Goal: Information Seeking & Learning: Learn about a topic

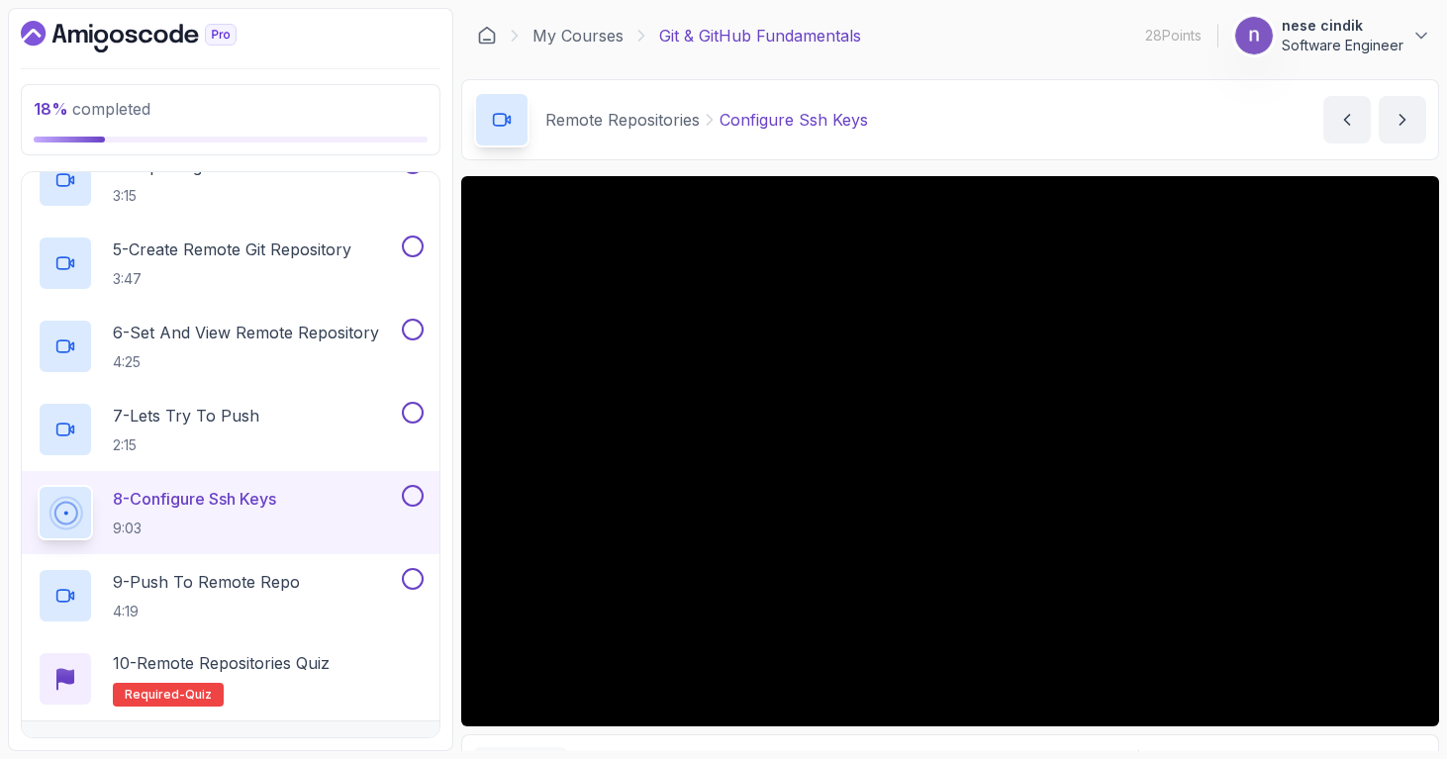
scroll to position [694, 0]
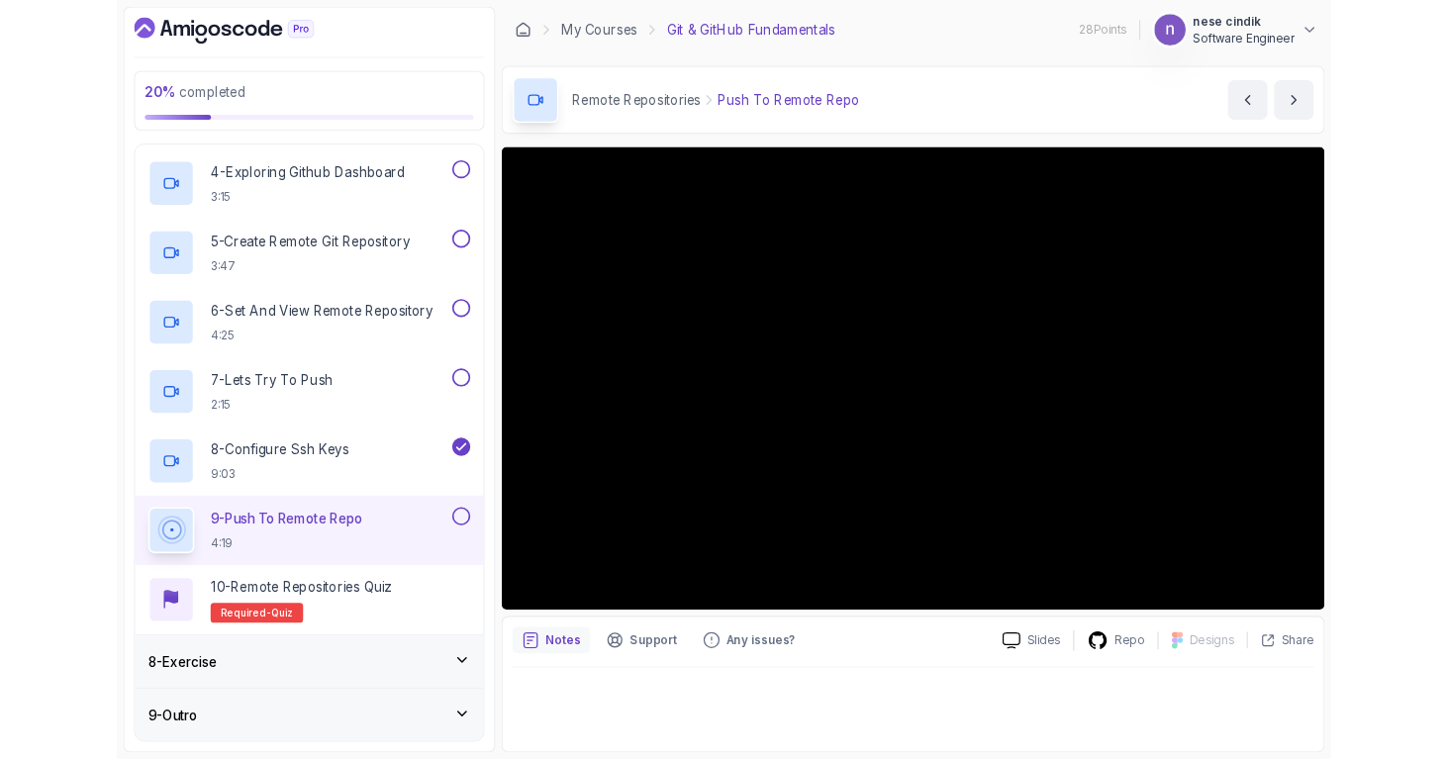
scroll to position [732, 0]
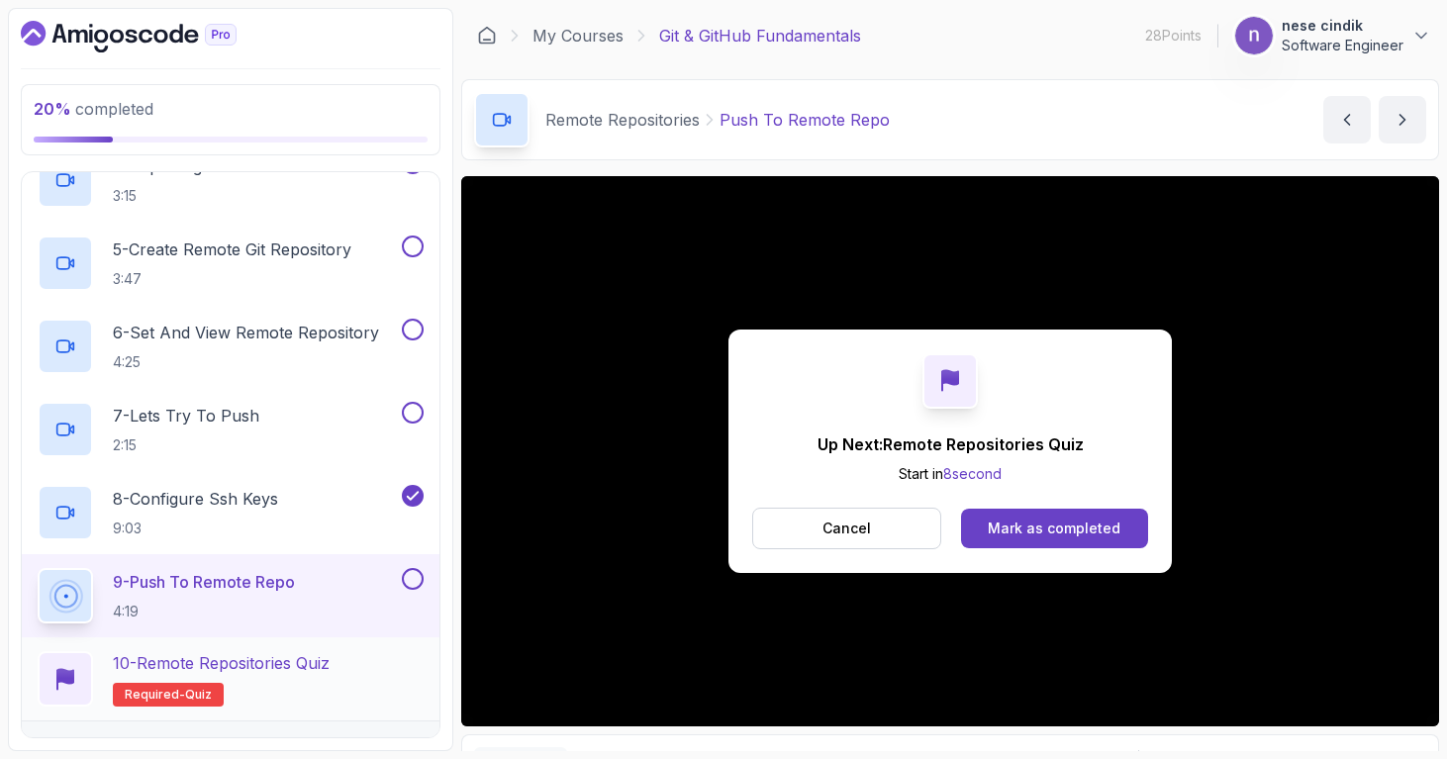
click at [259, 653] on p "10 - Remote Repositories Quiz" at bounding box center [221, 663] width 217 height 24
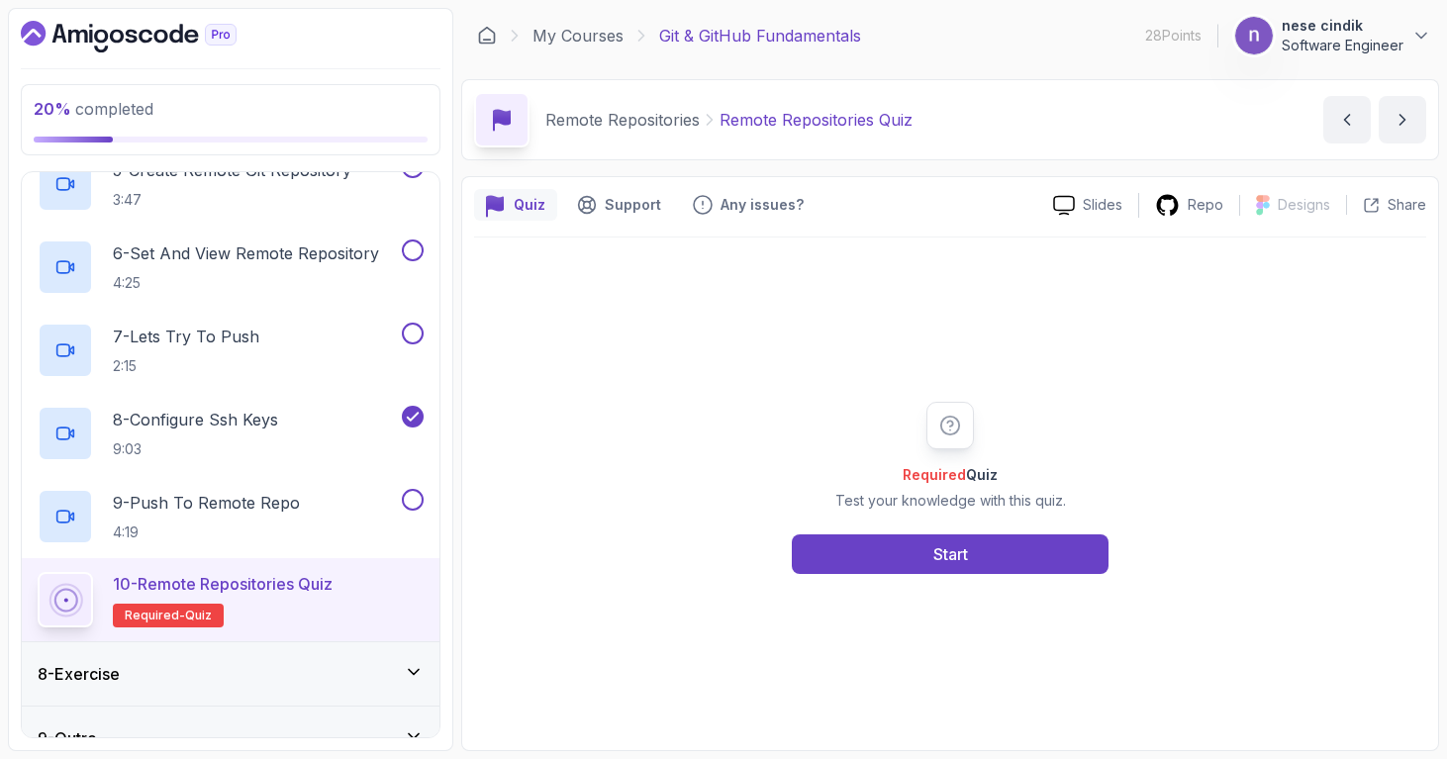
scroll to position [844, 0]
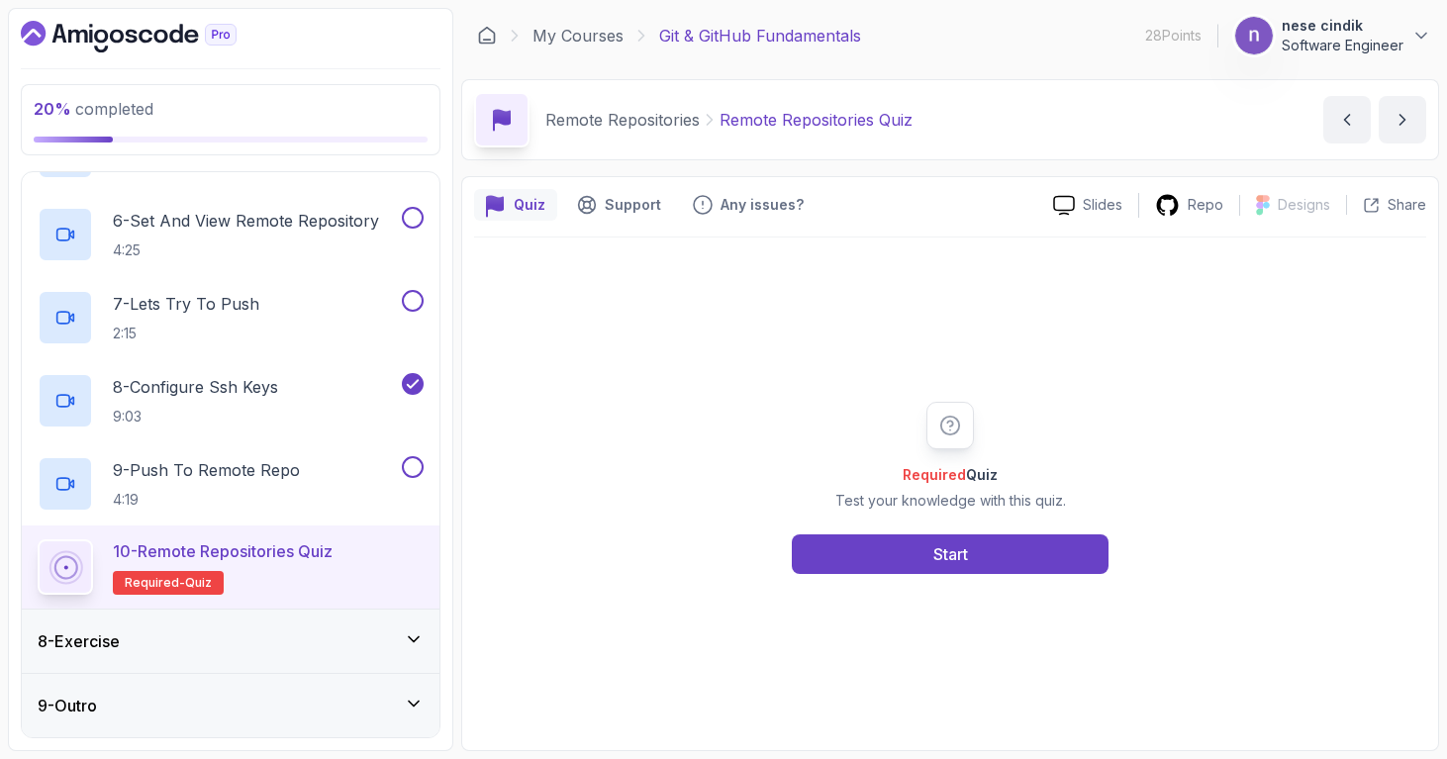
click at [123, 621] on div "8 - Exercise" at bounding box center [231, 641] width 418 height 63
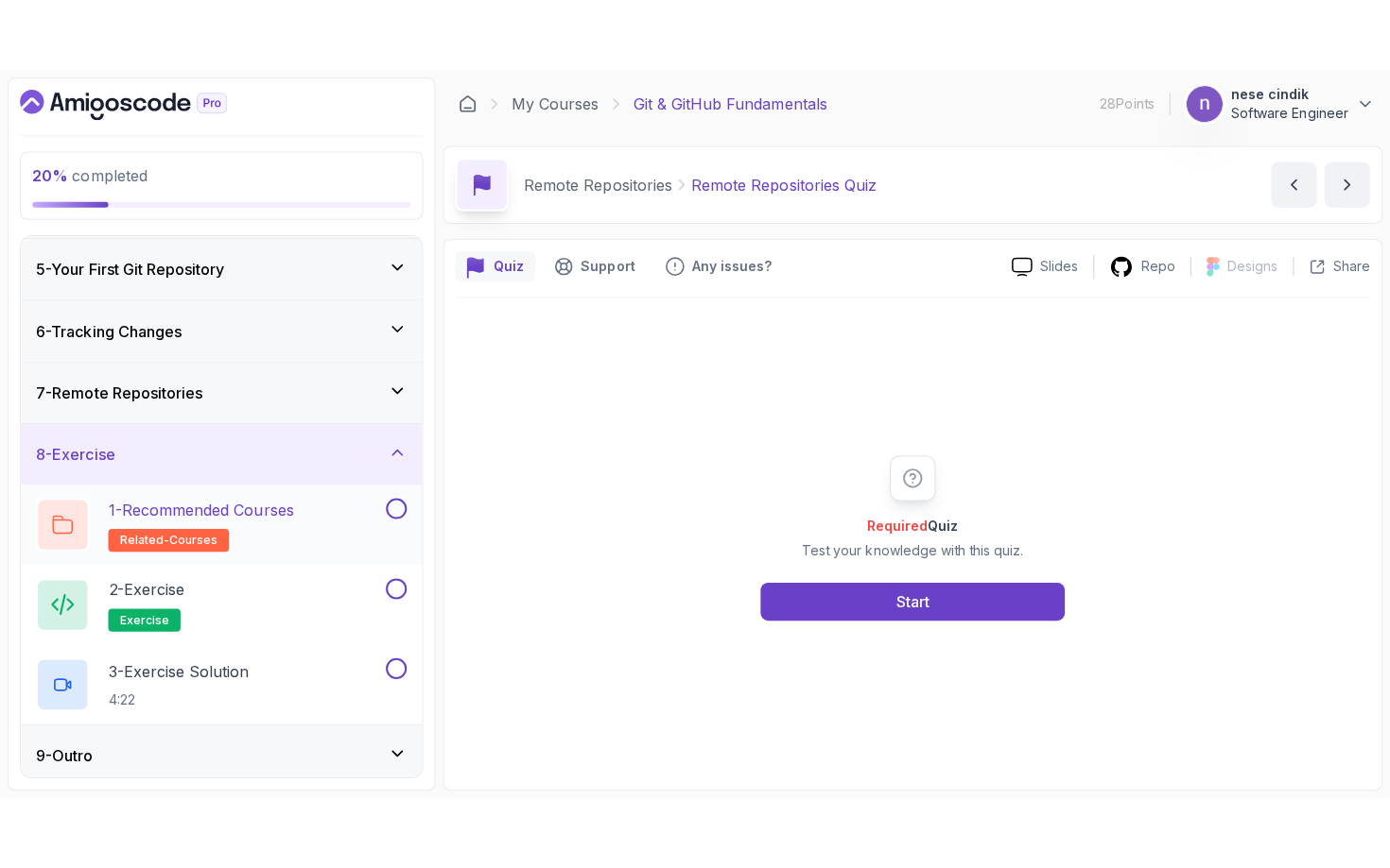
scroll to position [250, 0]
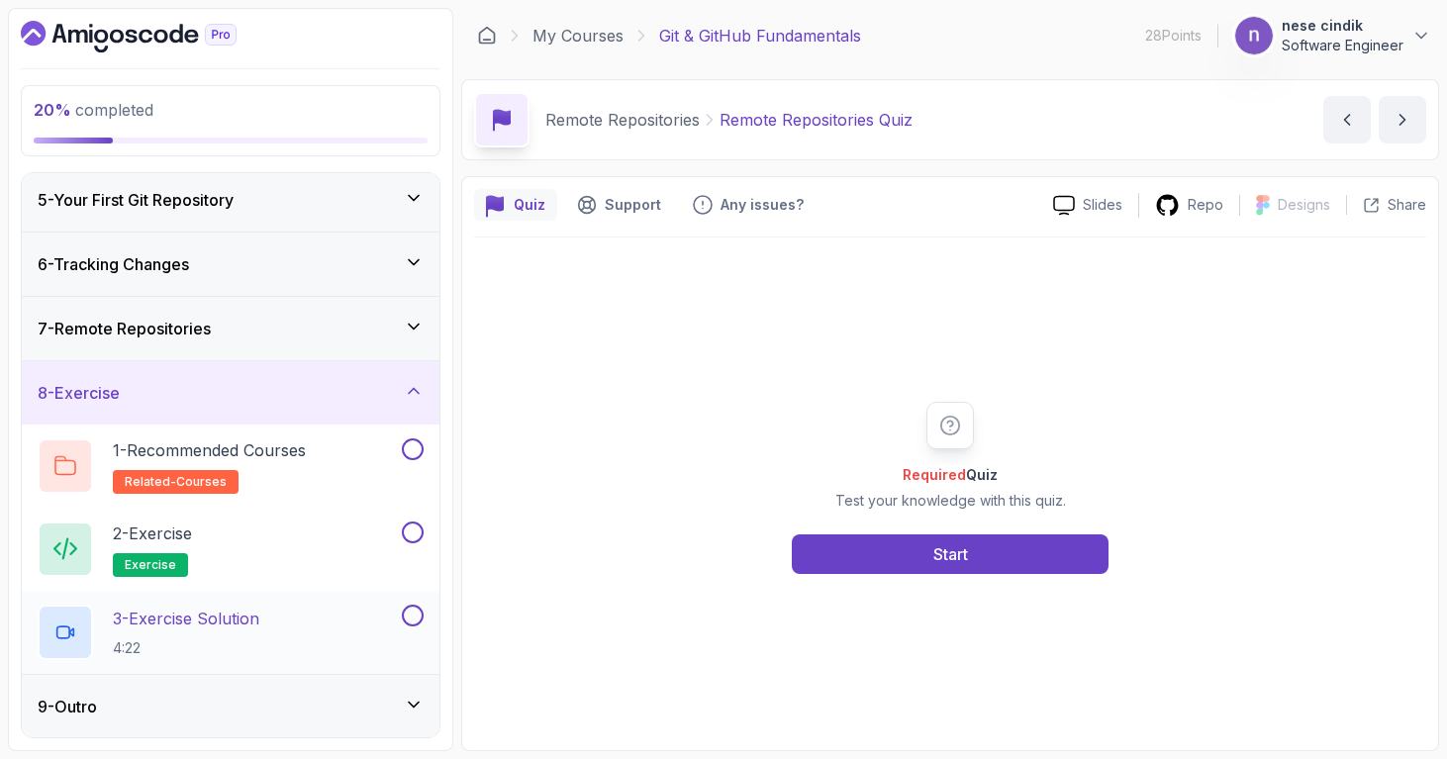
click at [280, 631] on div "3 - Exercise Solution 4:22" at bounding box center [218, 632] width 360 height 55
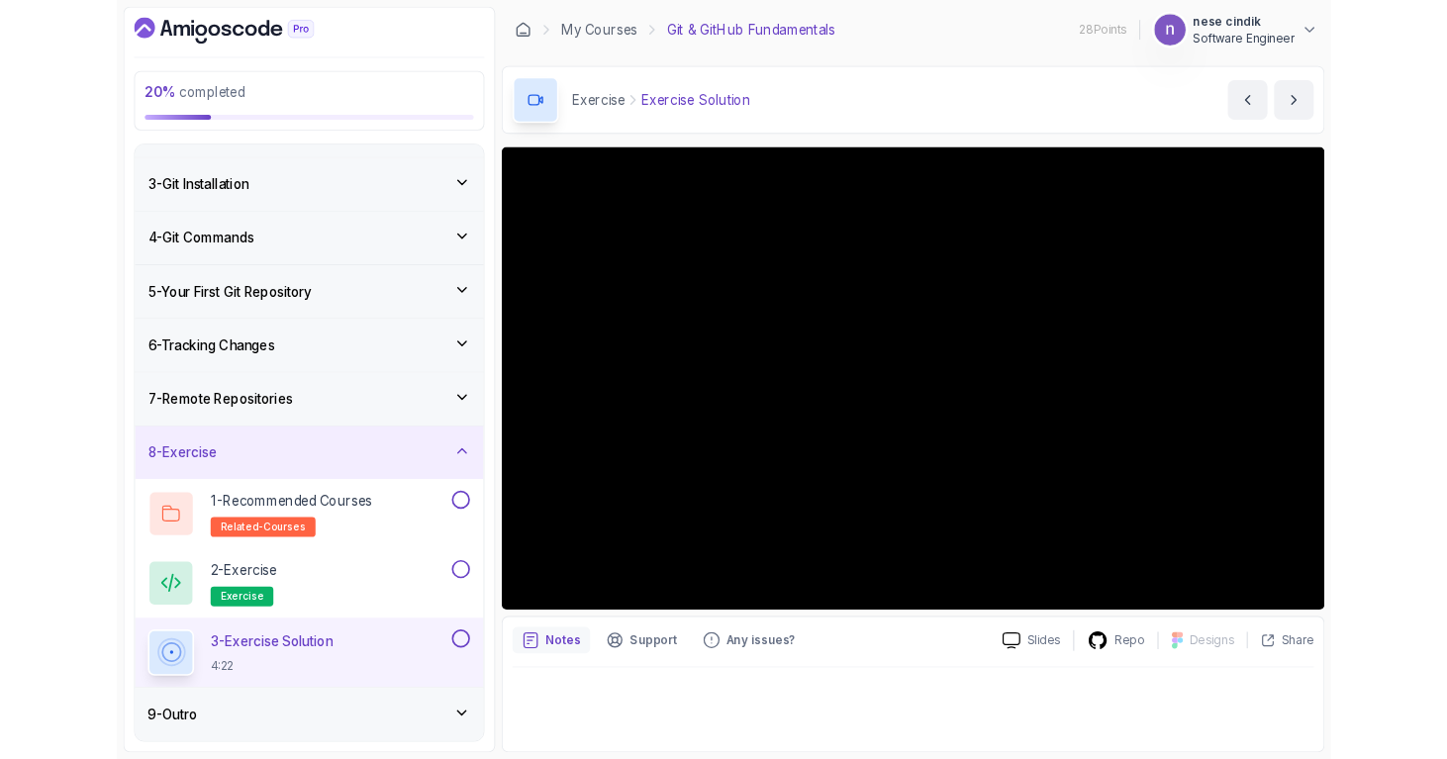
scroll to position [262, 0]
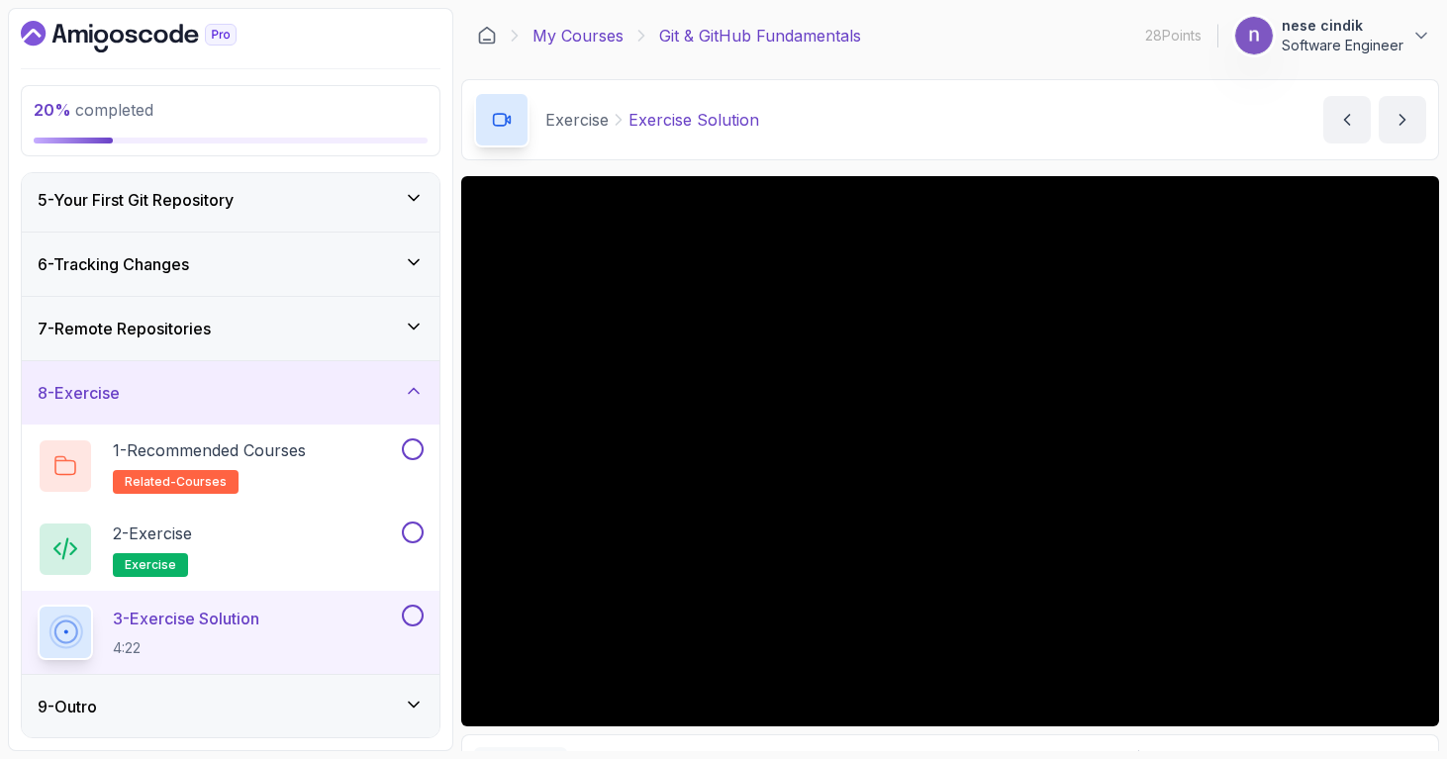
click at [572, 33] on link "My Courses" at bounding box center [577, 36] width 91 height 24
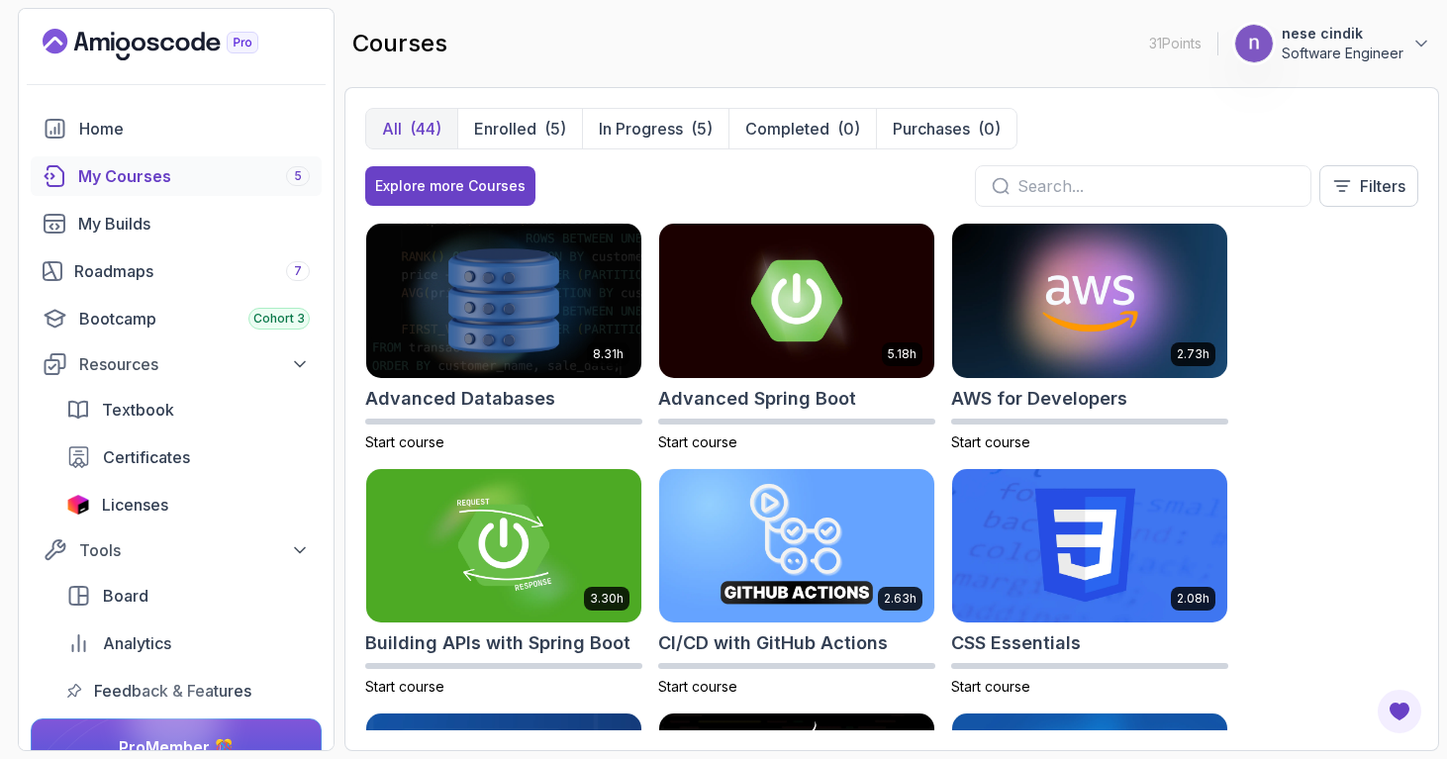
click at [1379, 371] on div "8.31h Advanced Databases Start course 5.18h Advanced Spring Boot Start course 2…" at bounding box center [891, 477] width 1053 height 508
click at [1100, 196] on input "text" at bounding box center [1155, 186] width 277 height 24
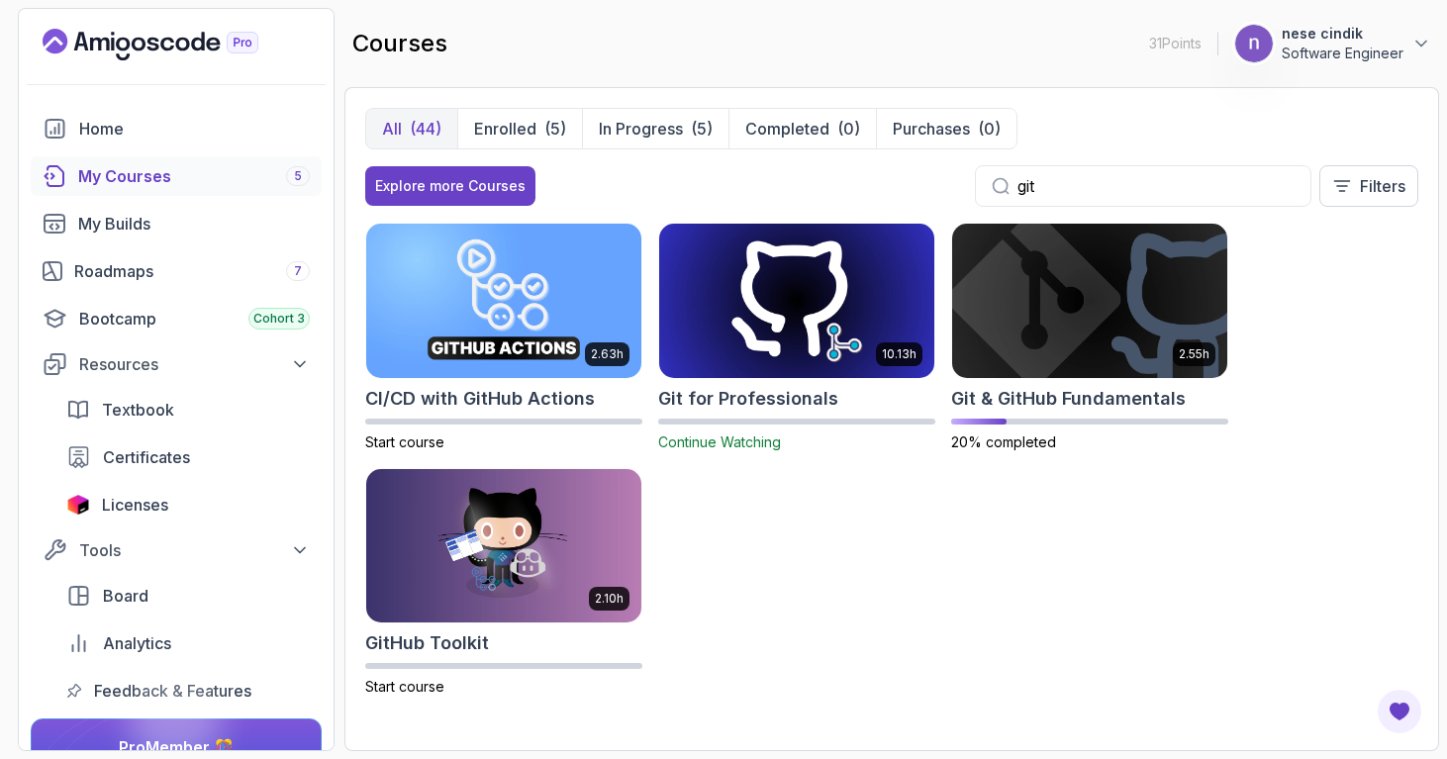
type input "git"
click at [799, 298] on img at bounding box center [796, 300] width 289 height 161
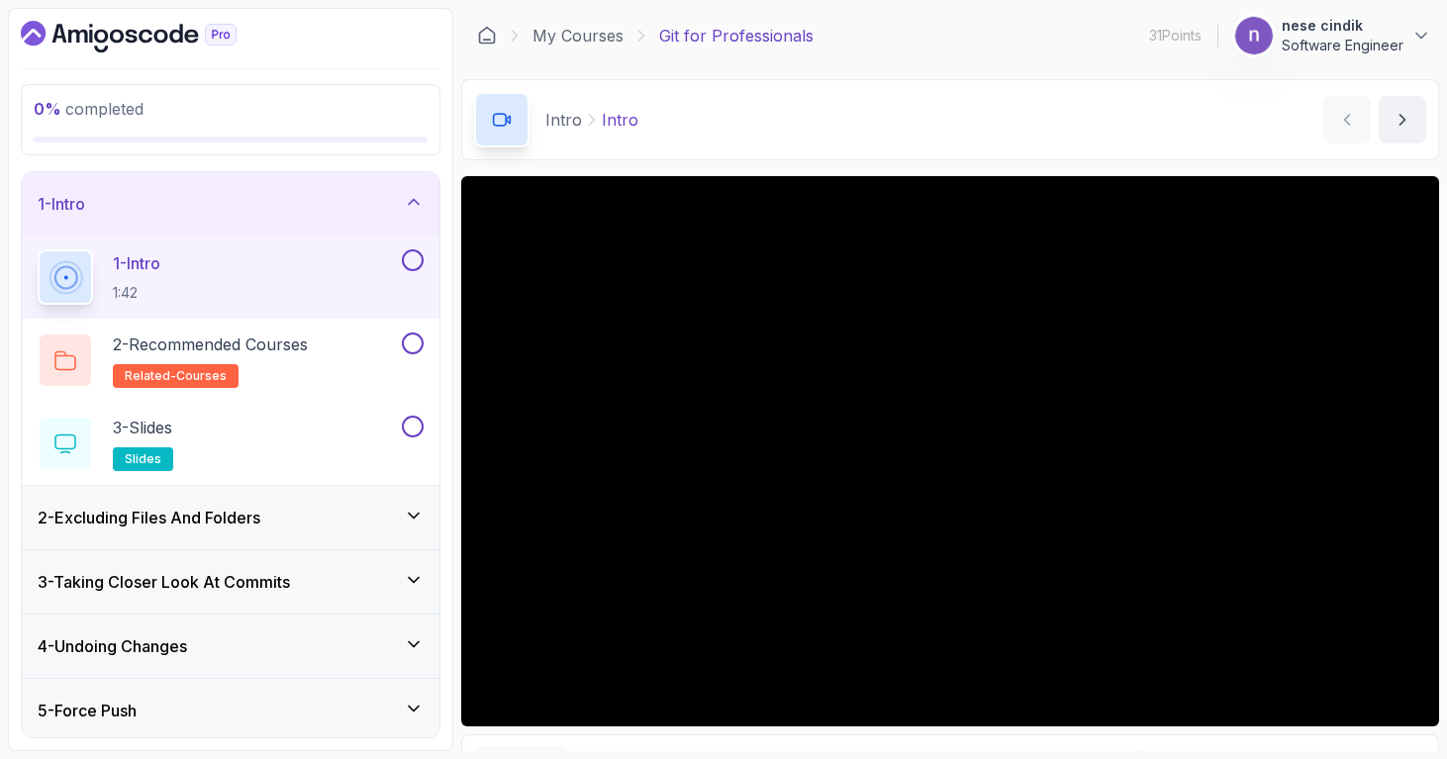
click at [244, 516] on h3 "2 - Excluding Files And Folders" at bounding box center [149, 518] width 223 height 24
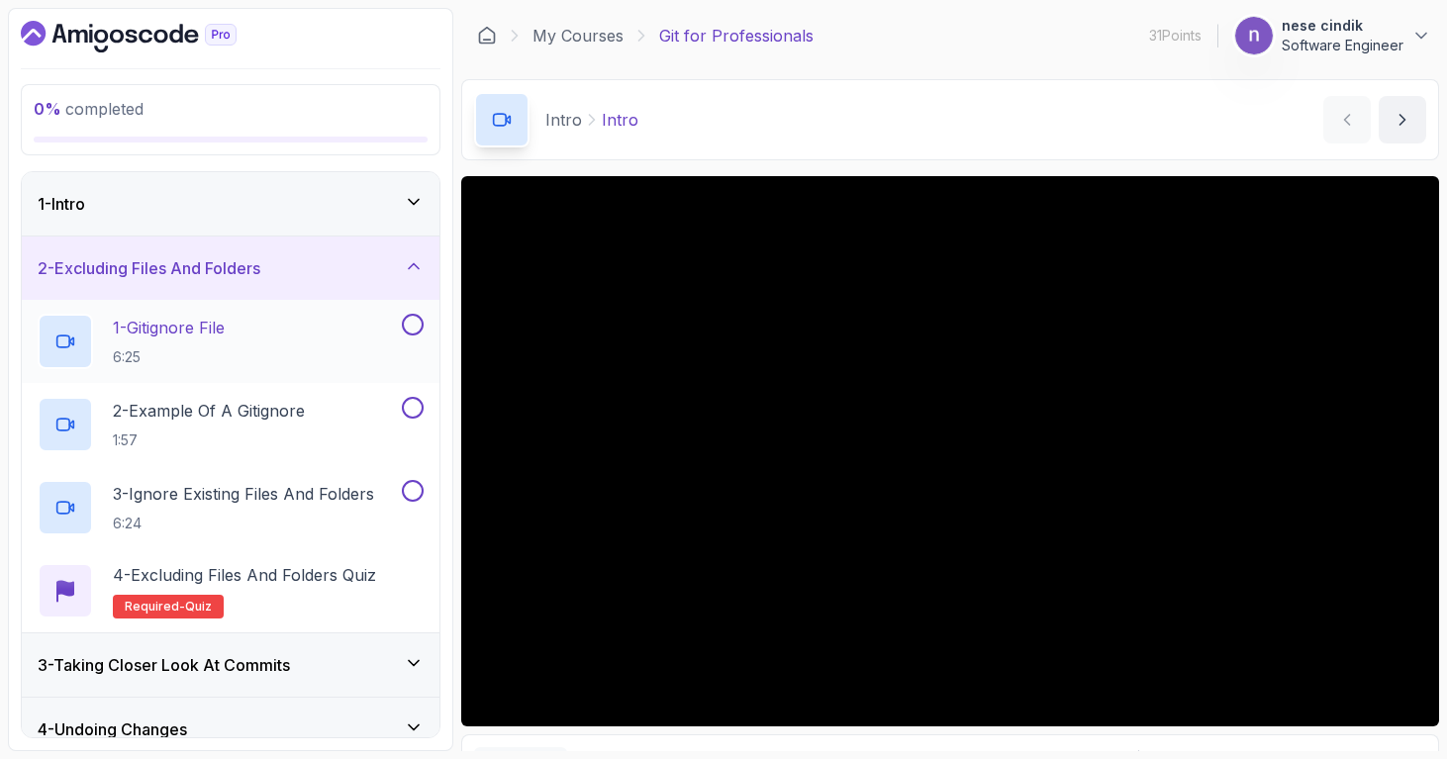
click at [271, 351] on div "1 - Gitignore File 6:25" at bounding box center [218, 341] width 360 height 55
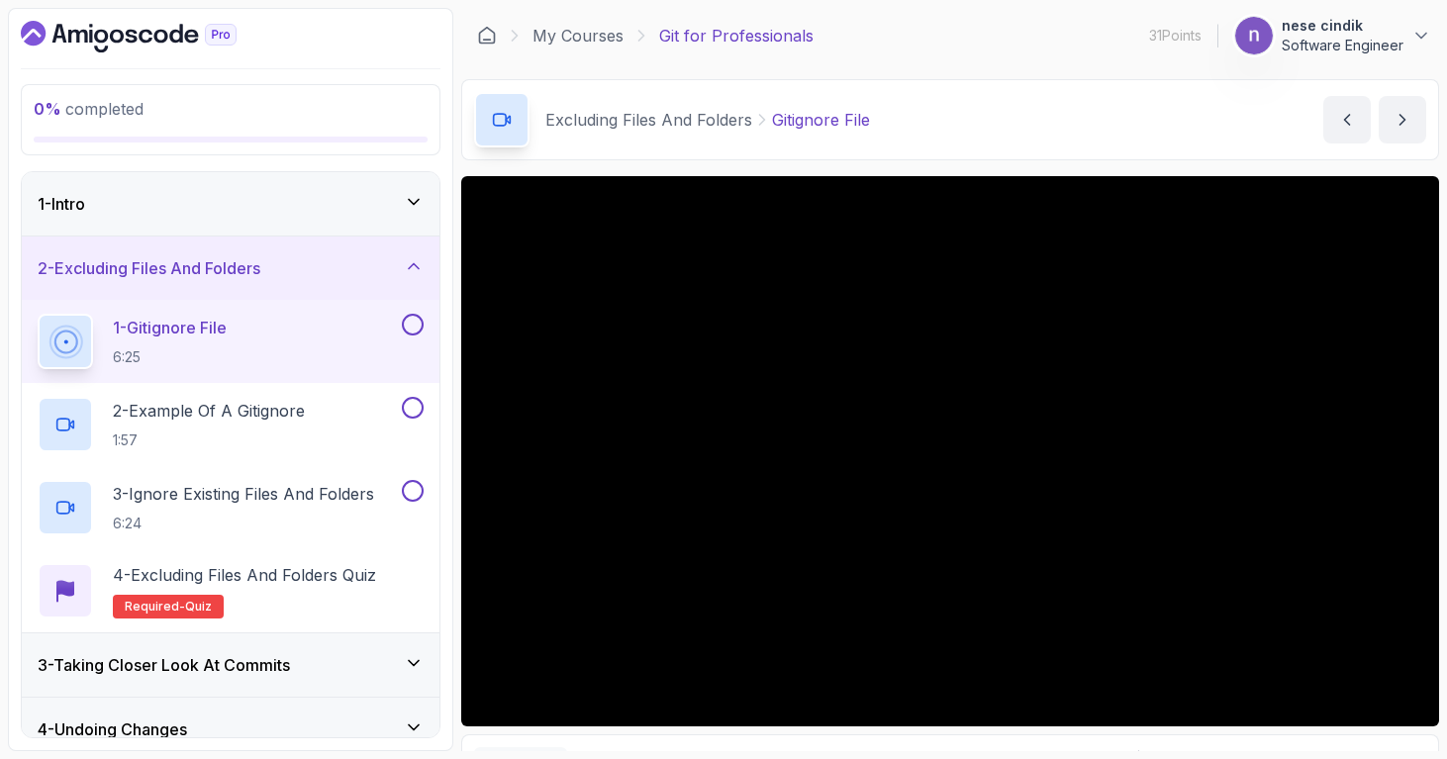
click at [408, 192] on div "1 - Intro" at bounding box center [231, 204] width 386 height 24
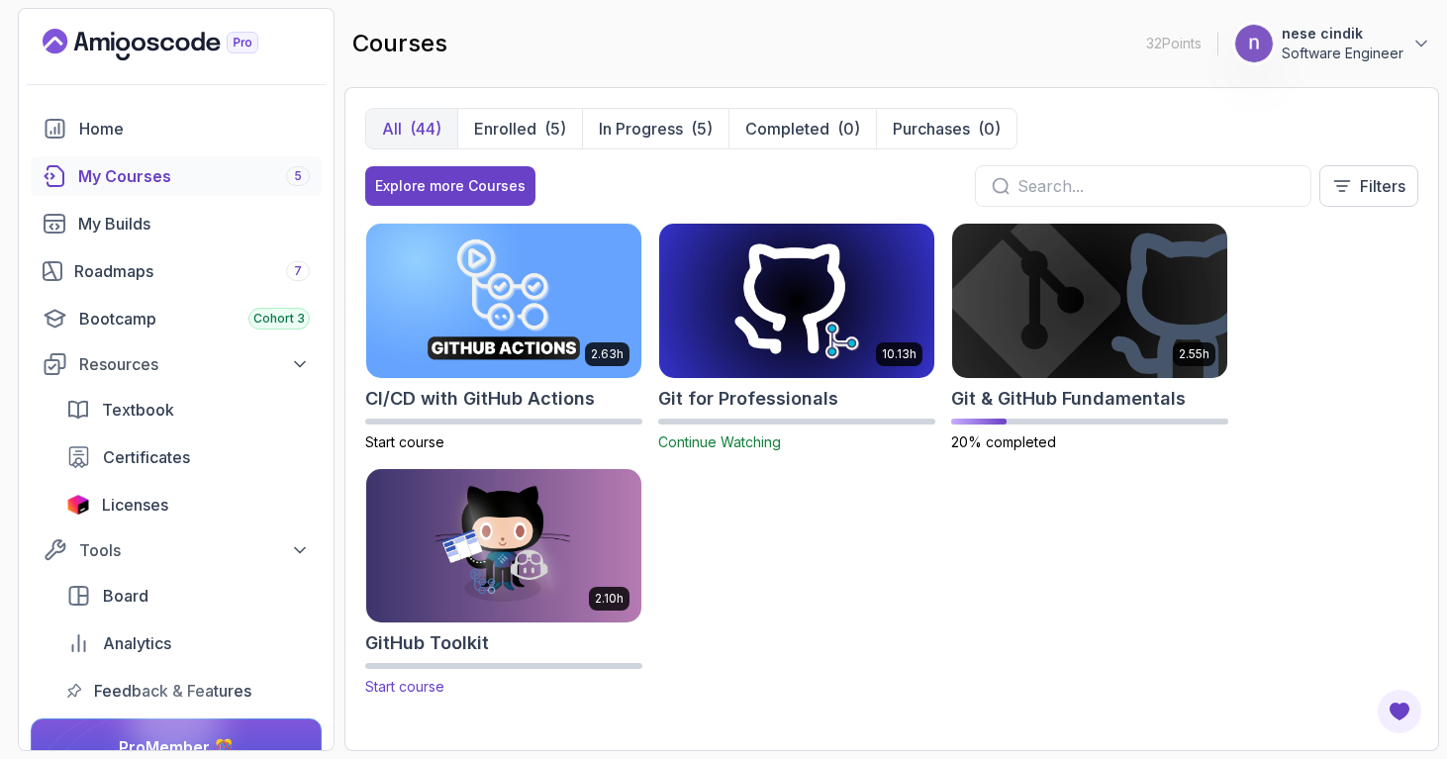
click at [536, 546] on img at bounding box center [503, 545] width 289 height 161
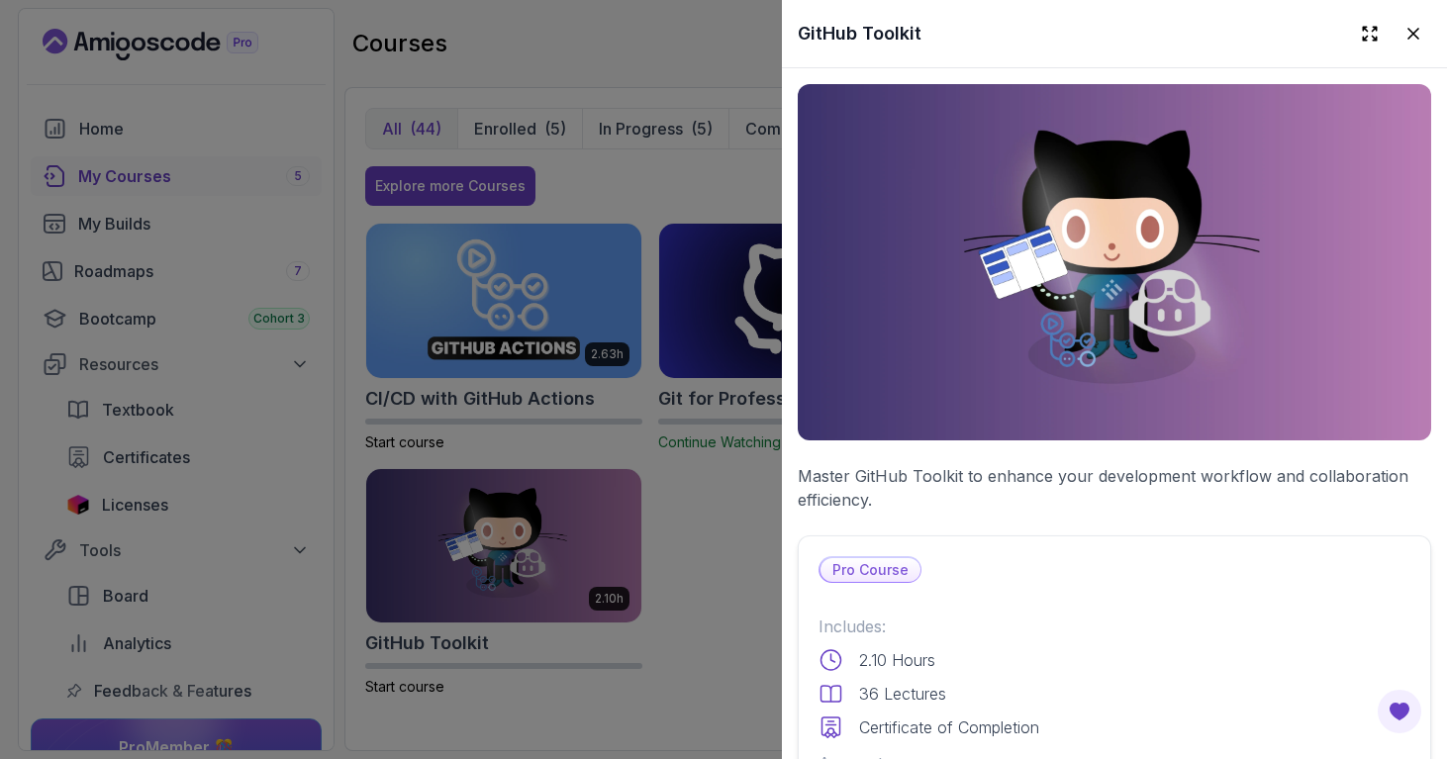
click at [1260, 539] on div "Pro Course Includes: 2.10 Hours 36 Lectures Certificate of Completion Access to…" at bounding box center [1114, 772] width 633 height 474
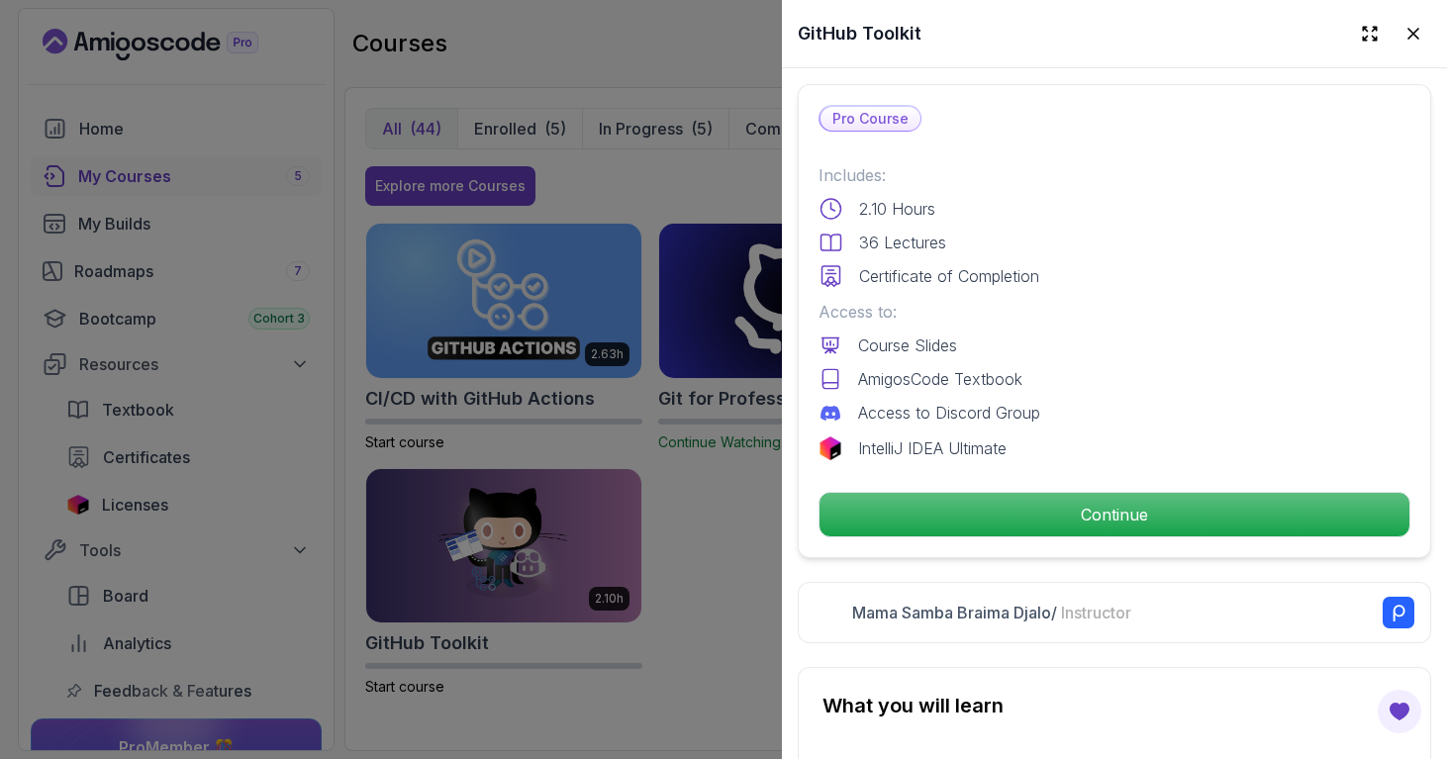
scroll to position [515, 0]
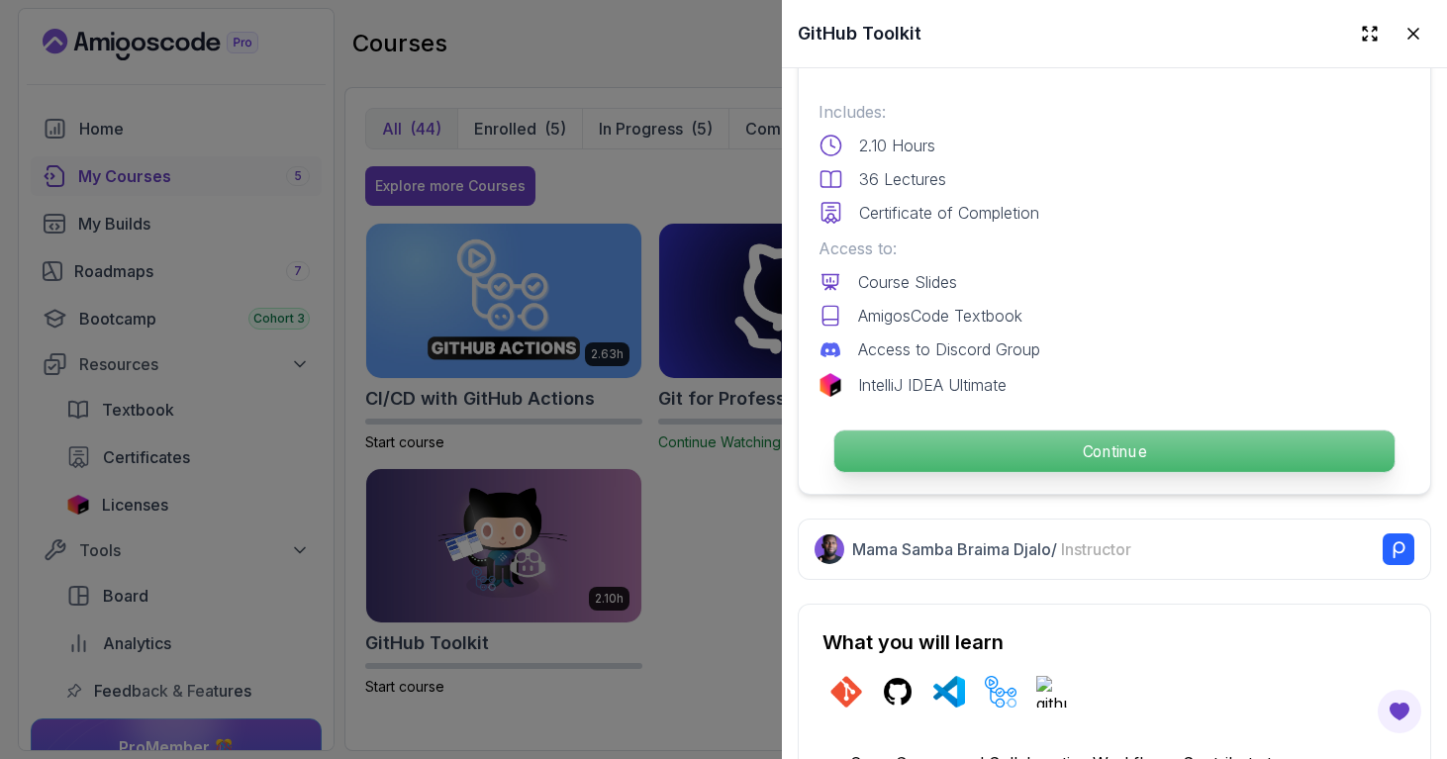
click at [1257, 456] on p "Continue" at bounding box center [1114, 451] width 560 height 42
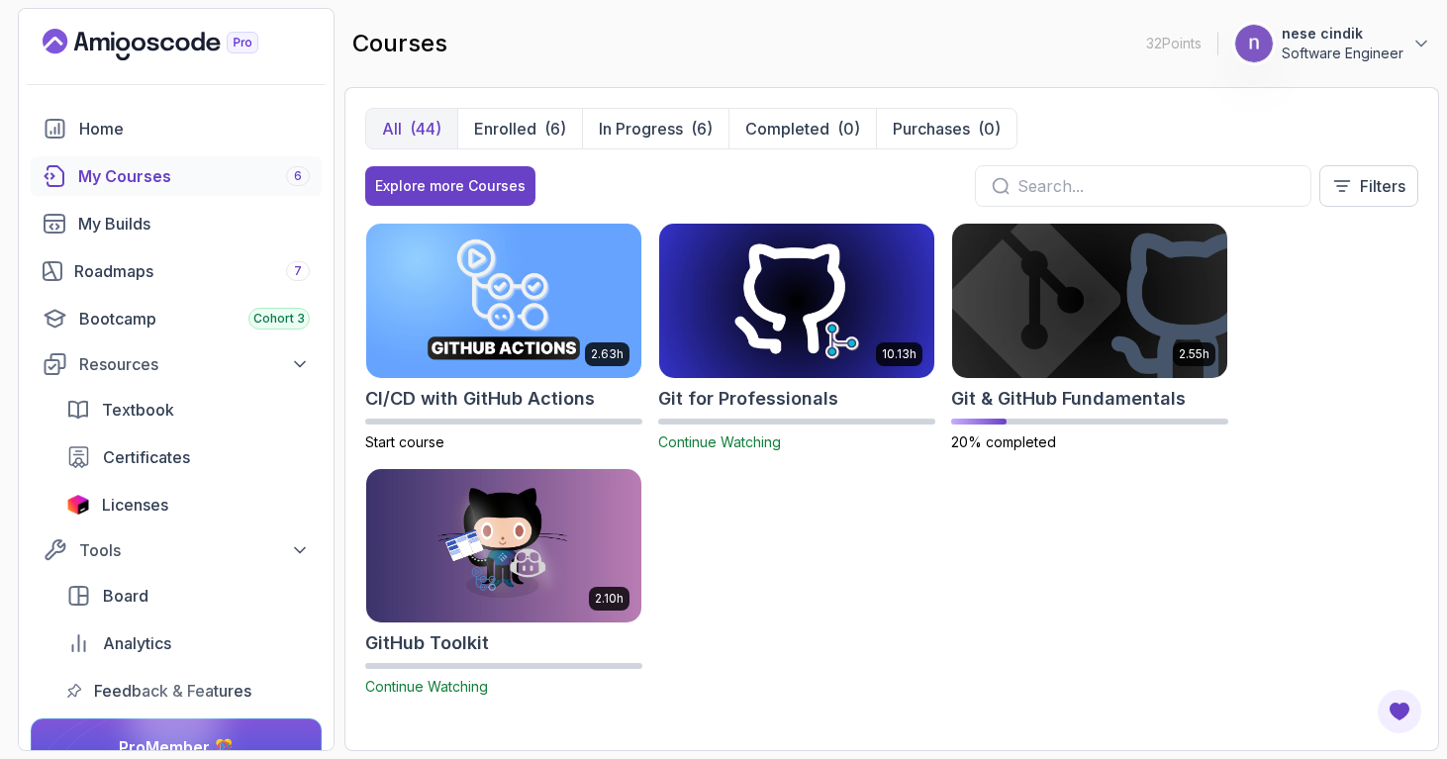
click at [1101, 191] on input "text" at bounding box center [1155, 186] width 277 height 24
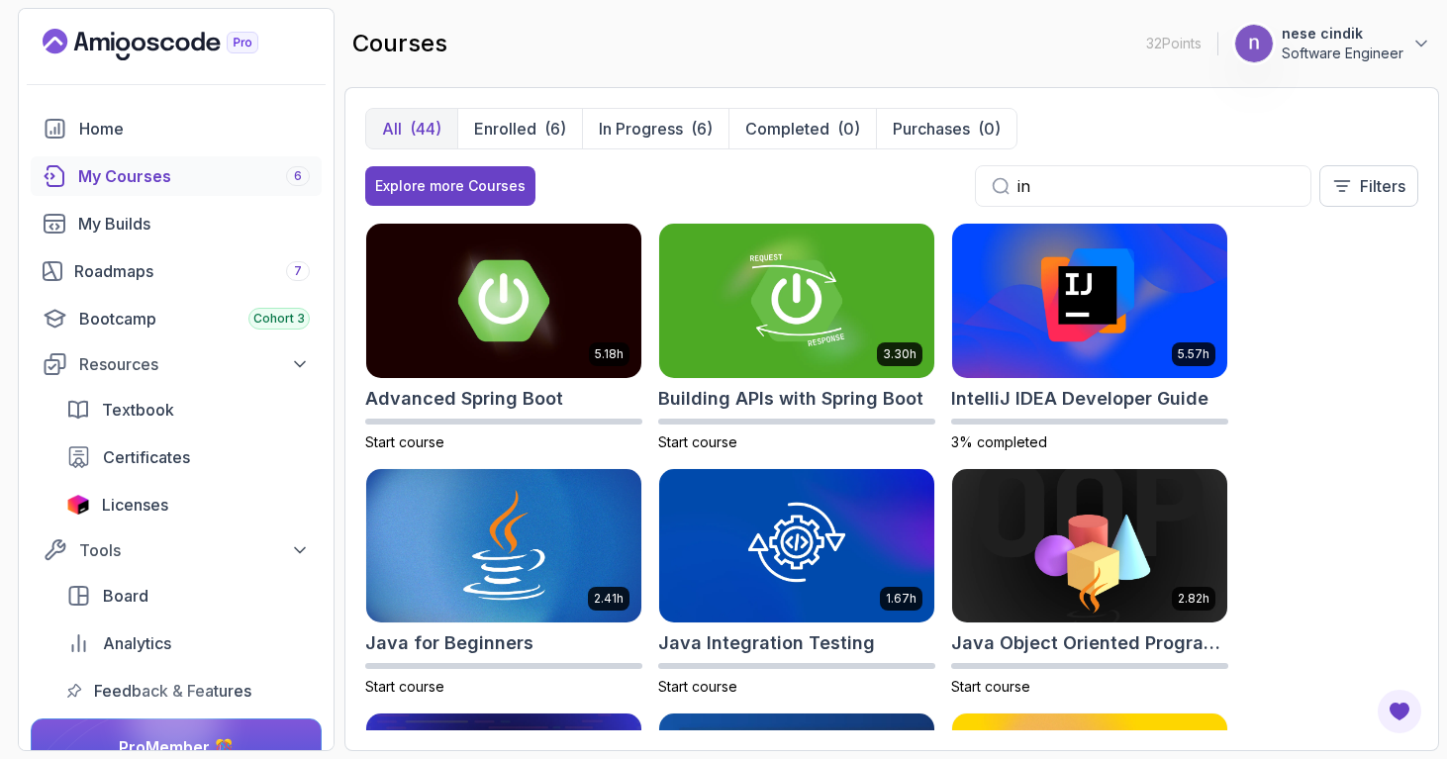
type input "i"
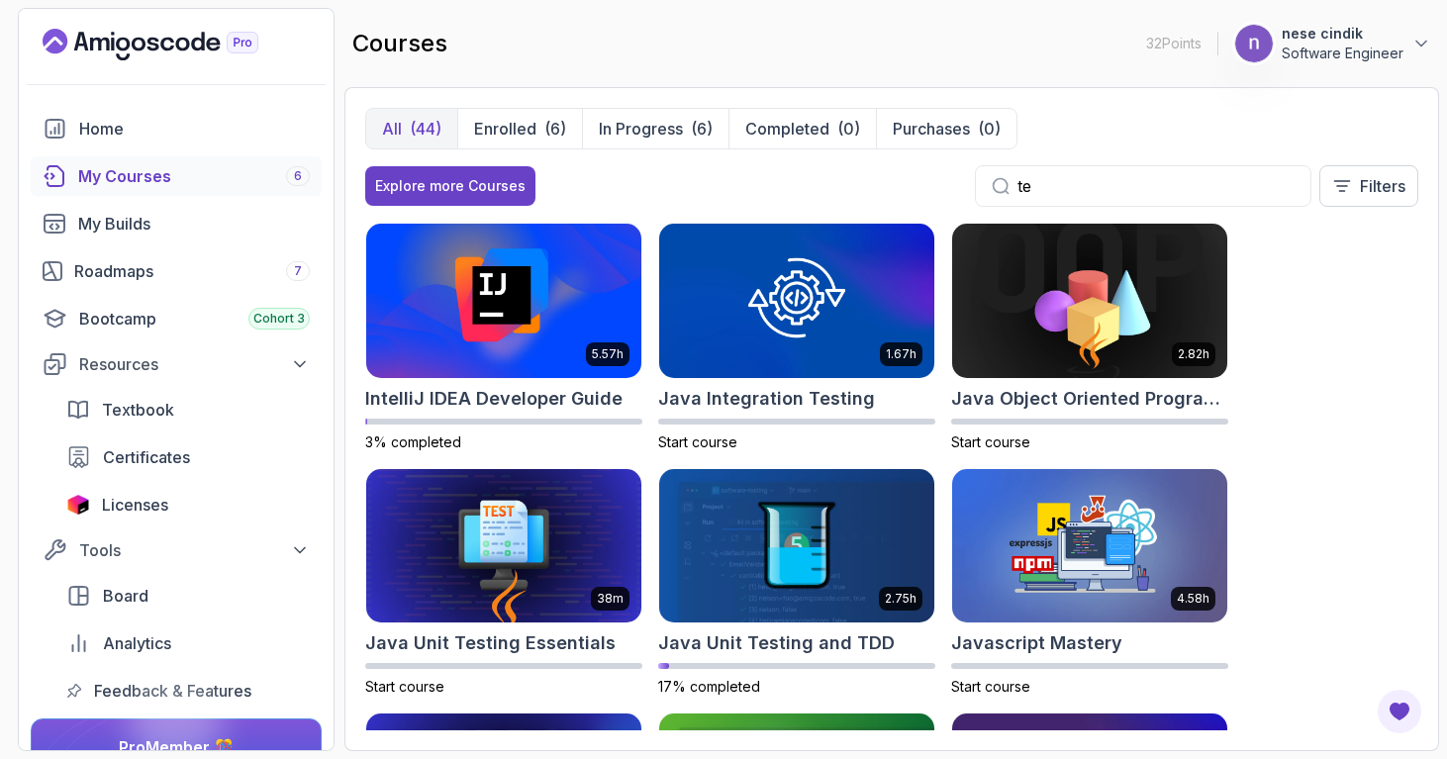
type input "t"
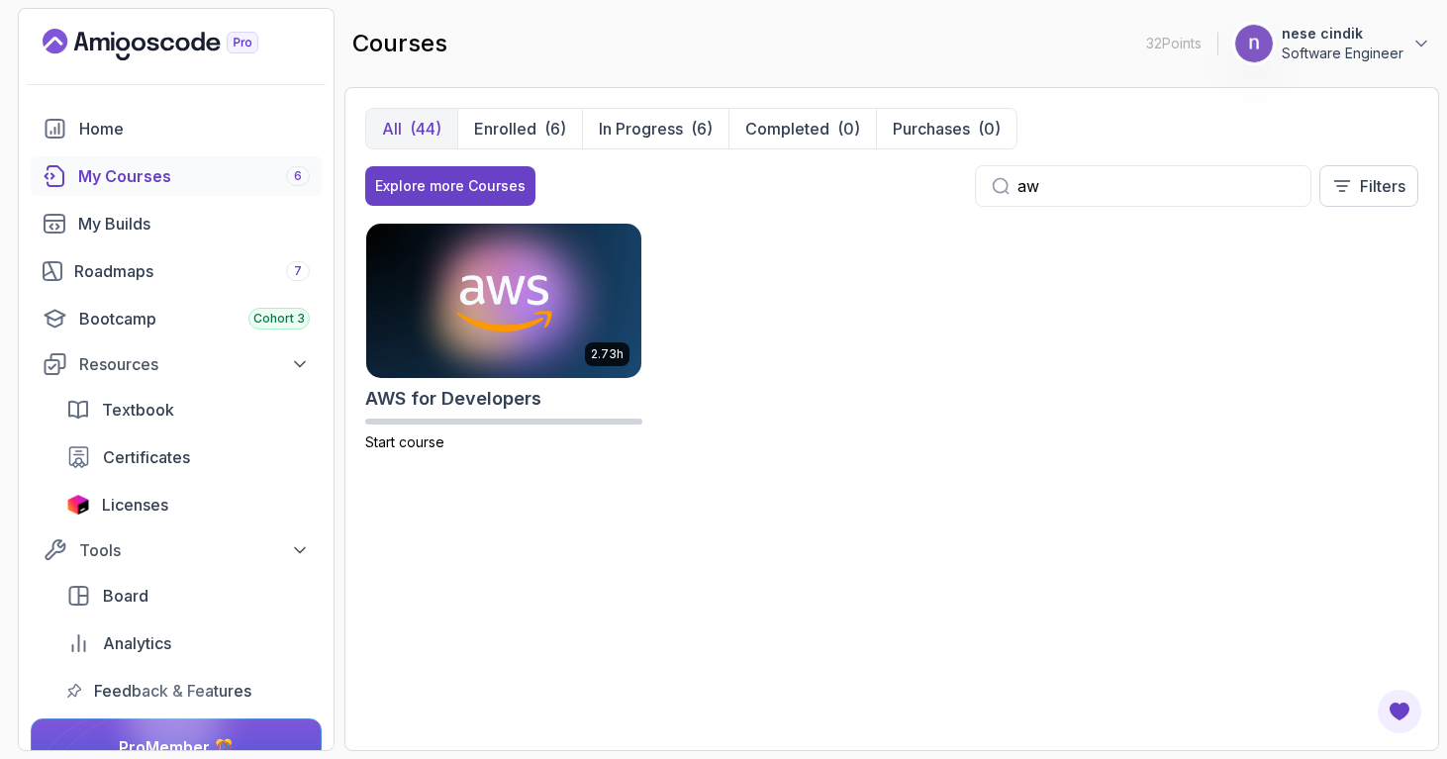
type input "a"
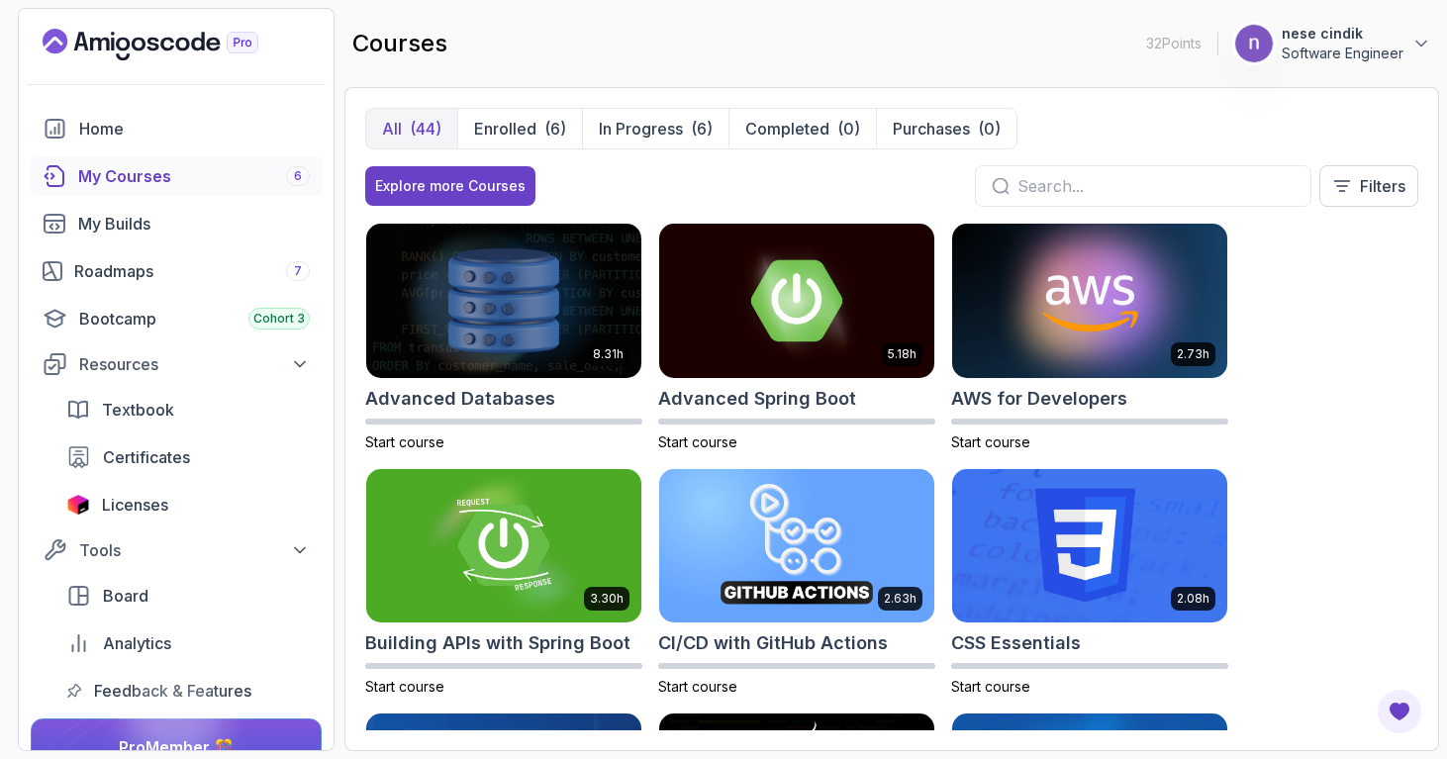
click at [1330, 355] on div "8.31h Advanced Databases Start course 5.18h Advanced Spring Boot Start course 2…" at bounding box center [891, 477] width 1053 height 508
click at [635, 118] on p "In Progress" at bounding box center [641, 129] width 84 height 24
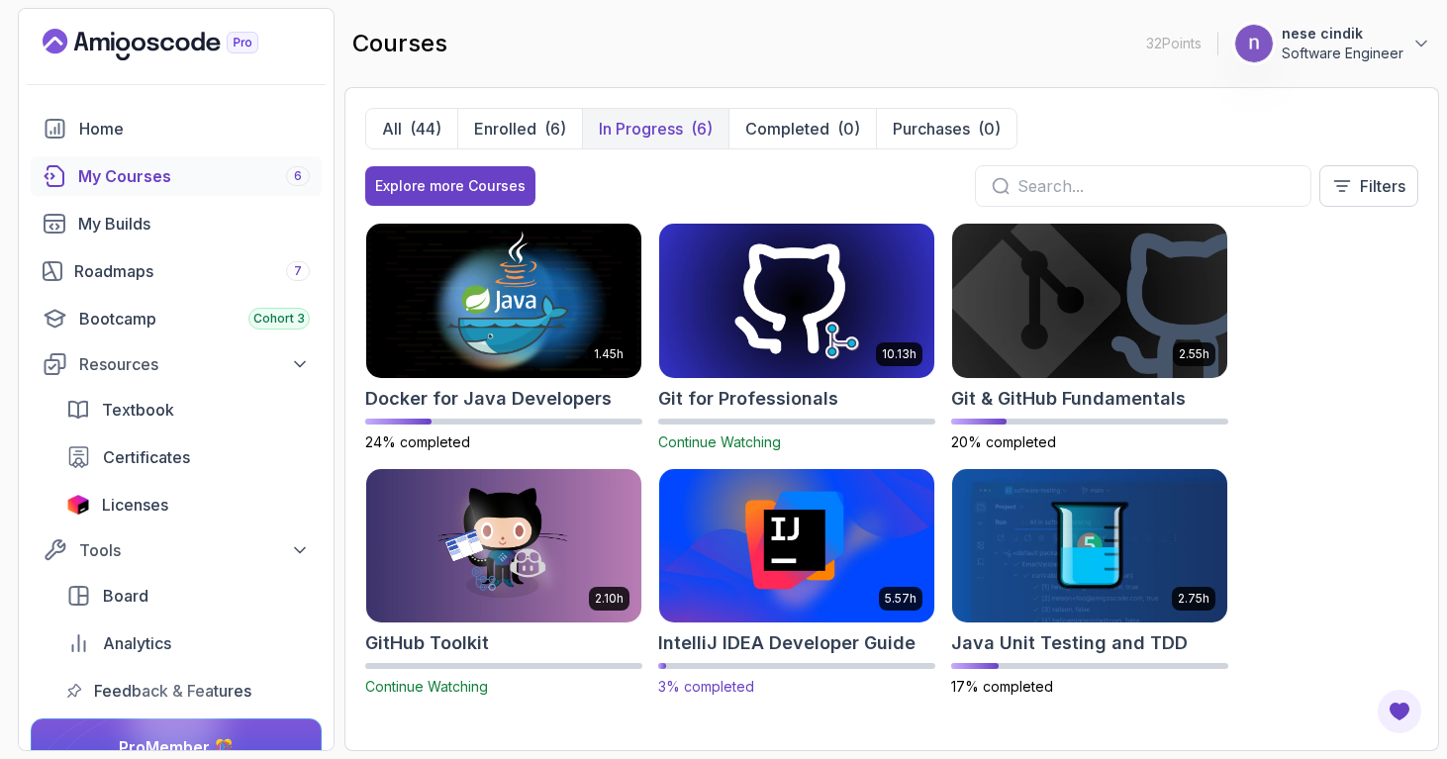
click at [802, 476] on img at bounding box center [796, 545] width 289 height 161
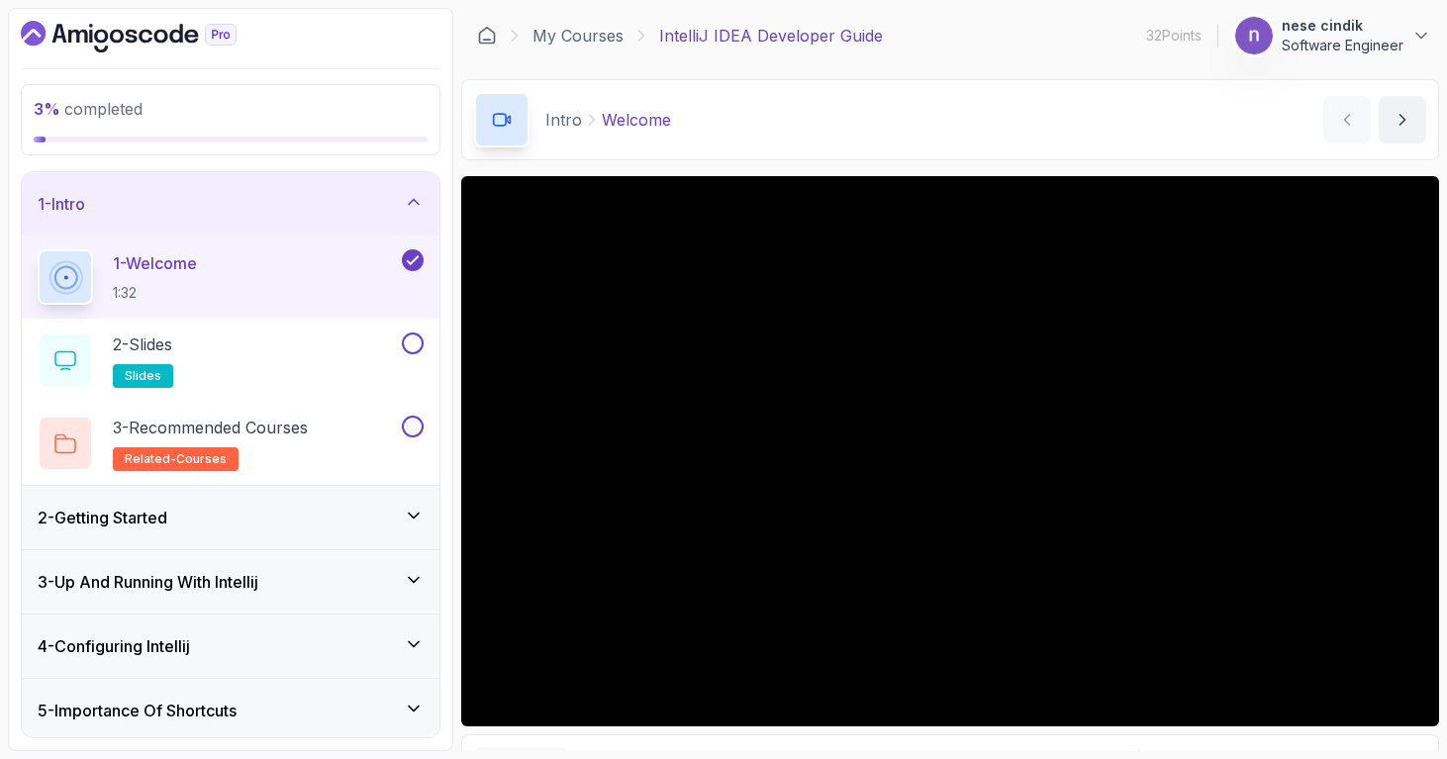
click at [278, 519] on div "2 - Getting Started" at bounding box center [231, 518] width 386 height 24
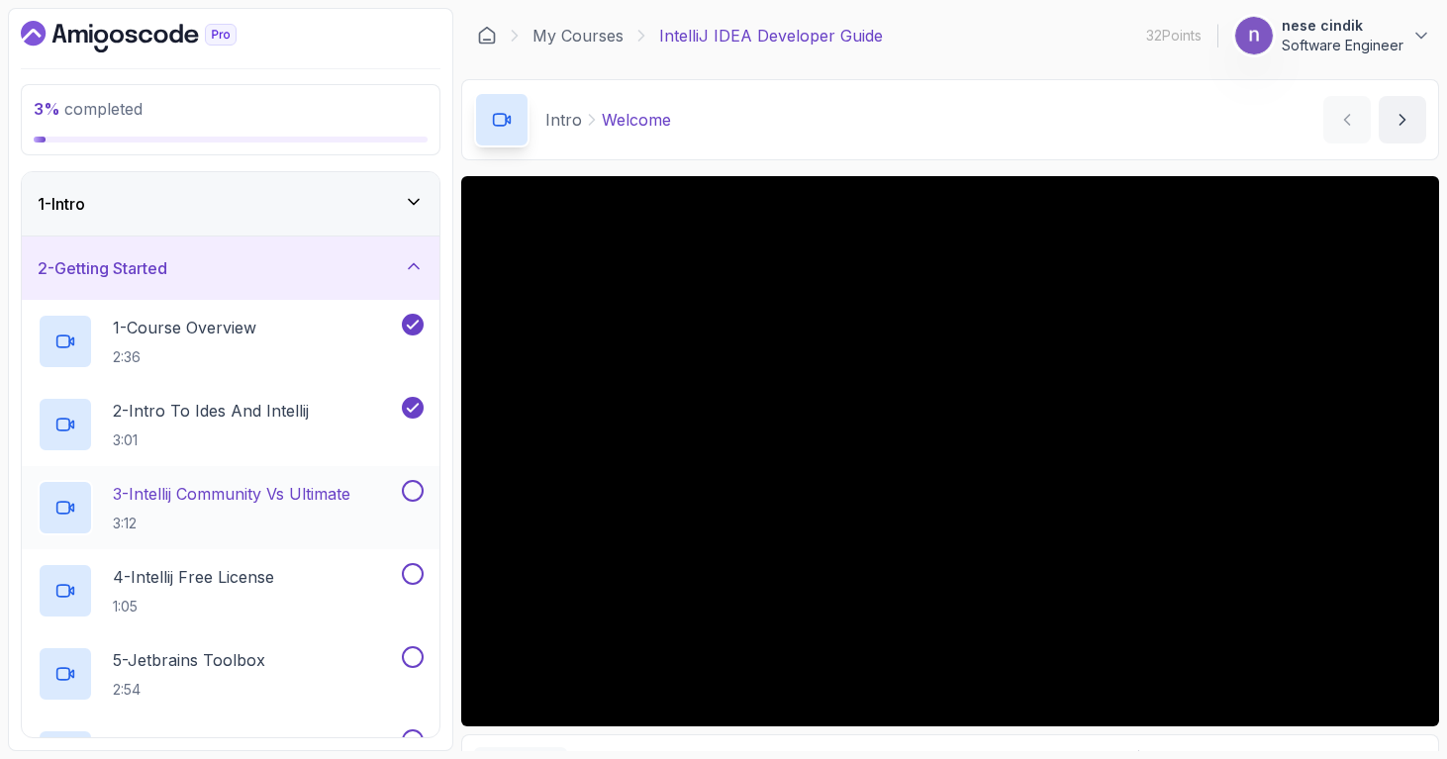
click at [249, 505] on p "3 - Intellij Community Vs Ultimate" at bounding box center [231, 494] width 237 height 24
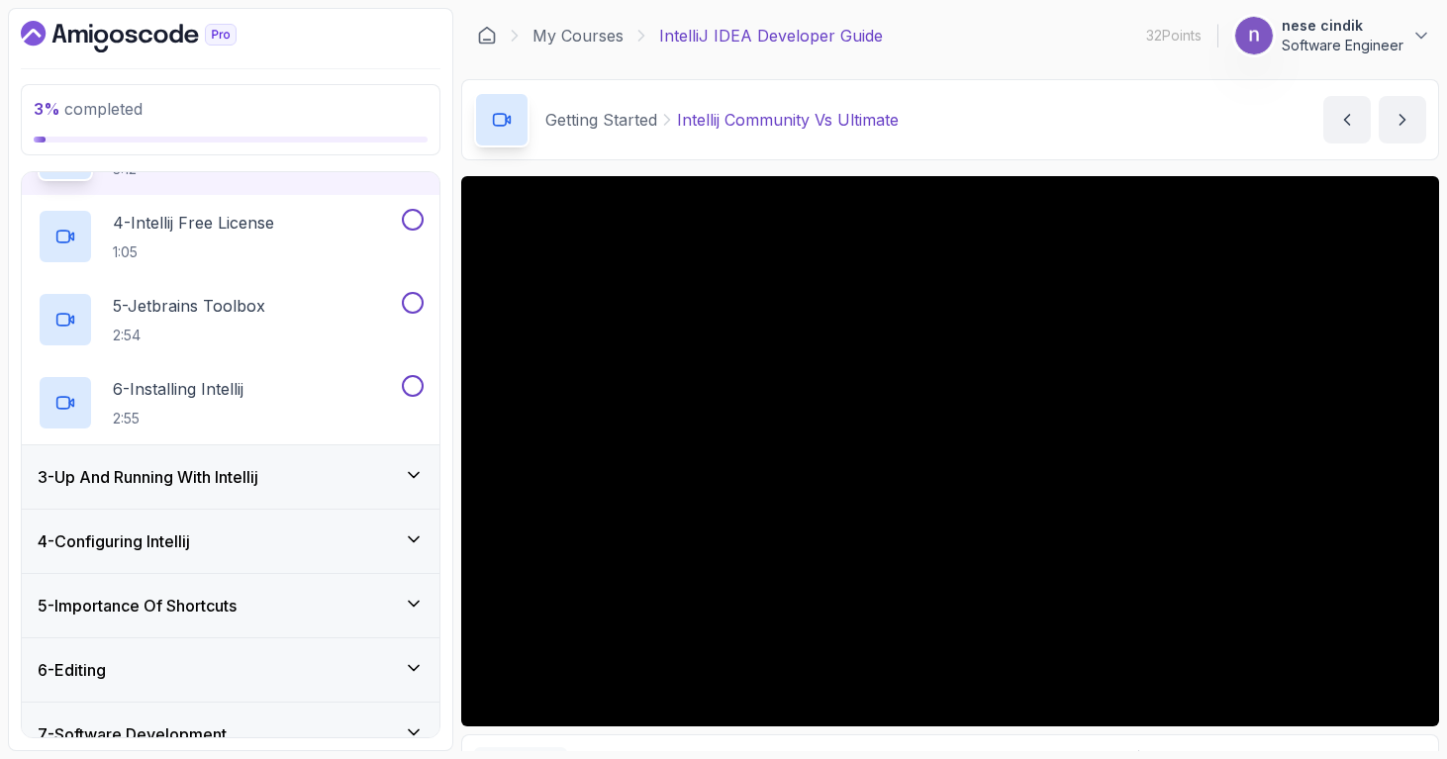
scroll to position [340, 0]
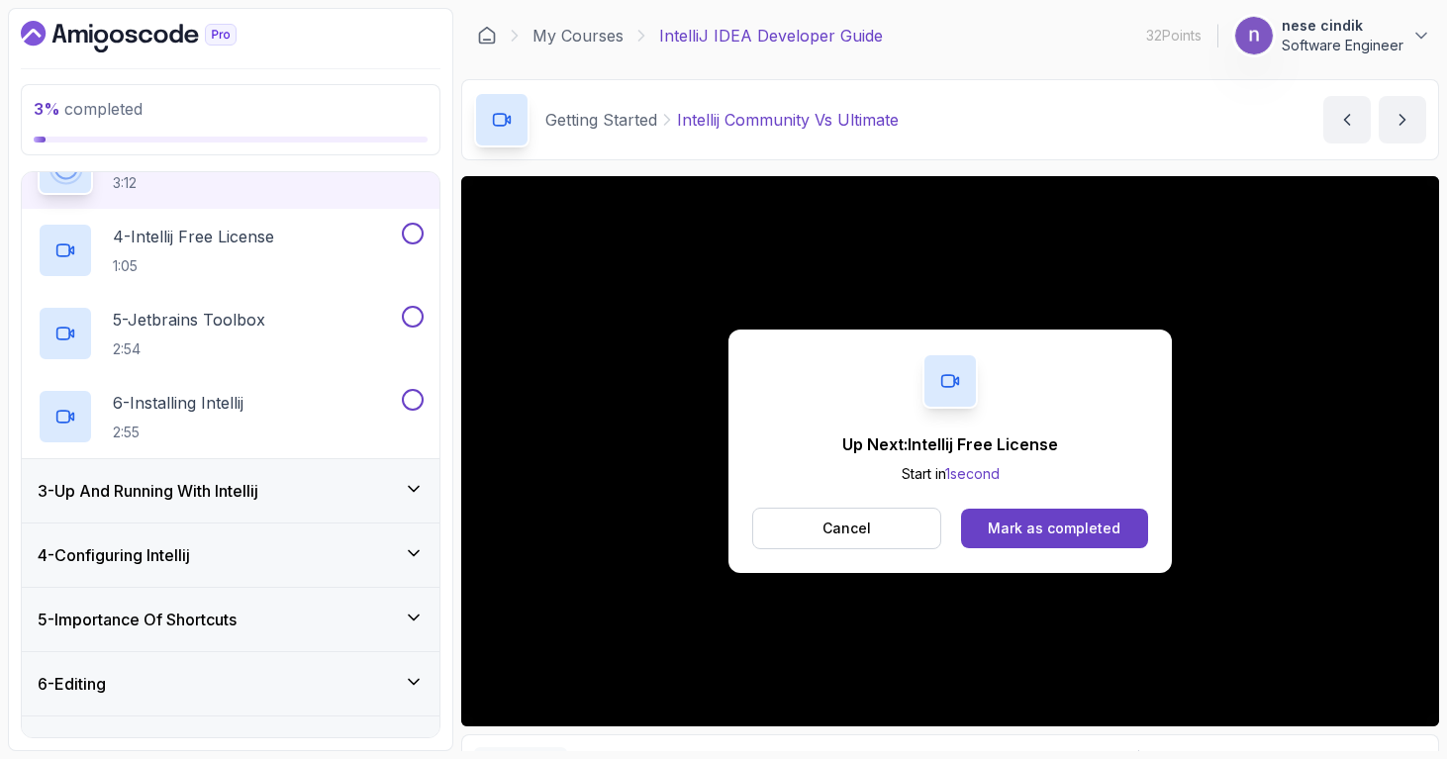
scroll to position [354, 0]
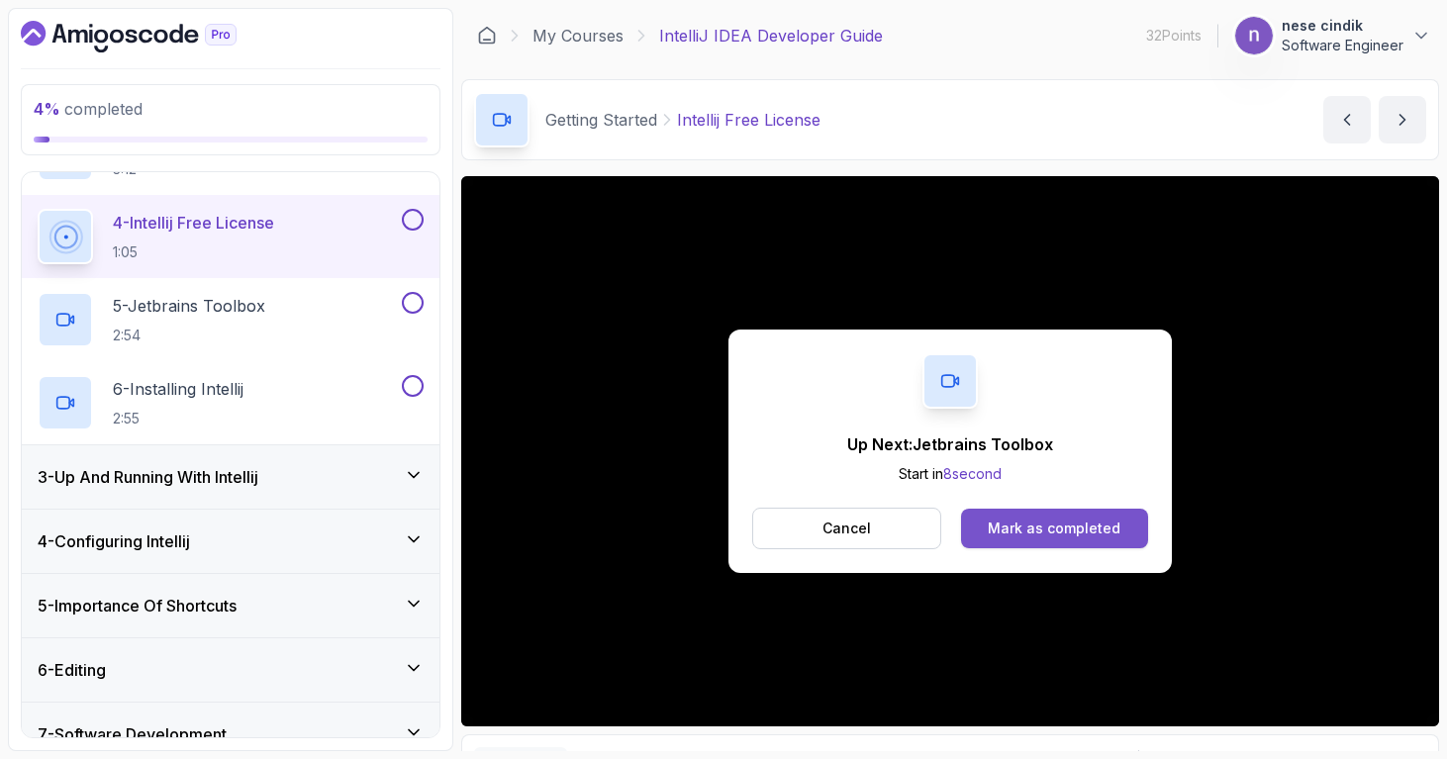
click at [1011, 527] on div "Mark as completed" at bounding box center [1054, 529] width 133 height 20
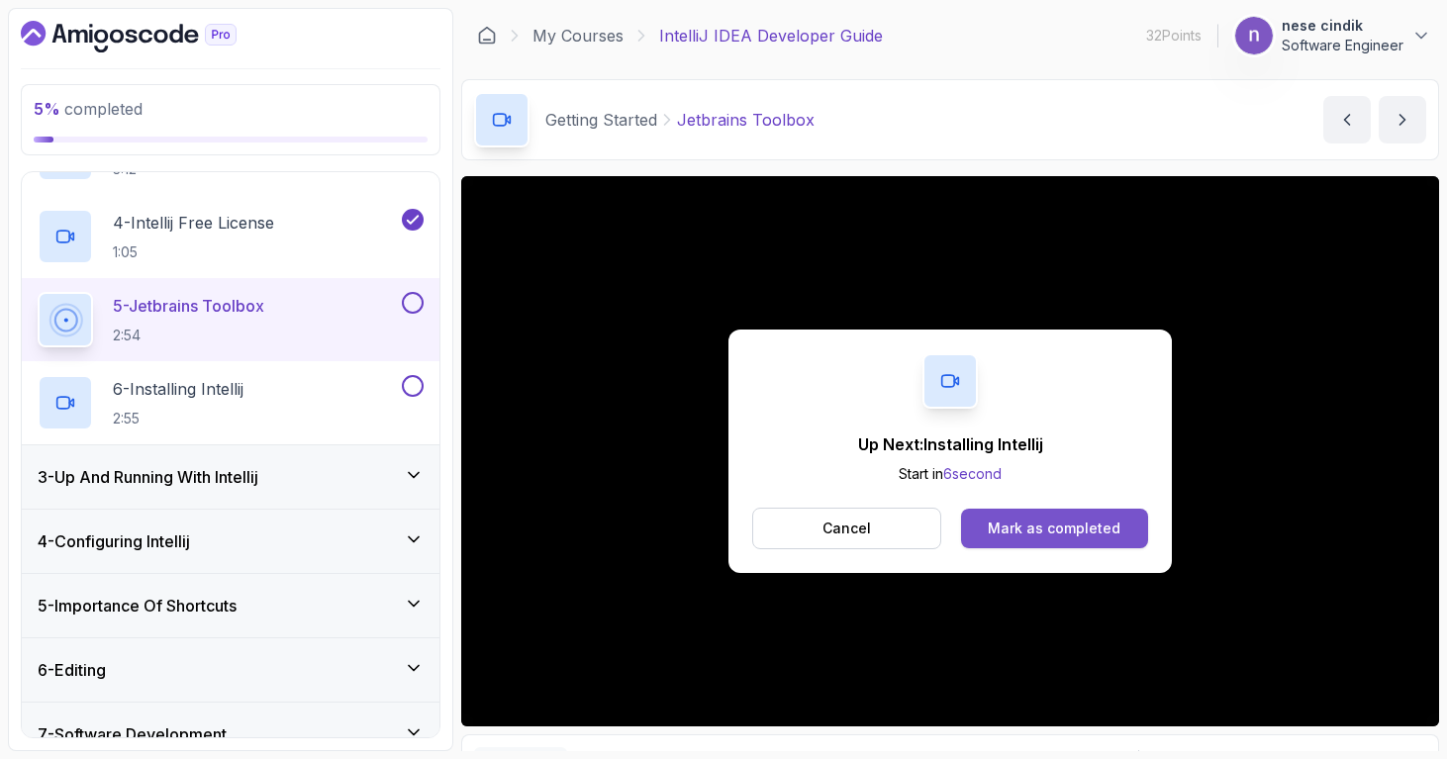
click at [1117, 543] on button "Mark as completed" at bounding box center [1054, 529] width 187 height 40
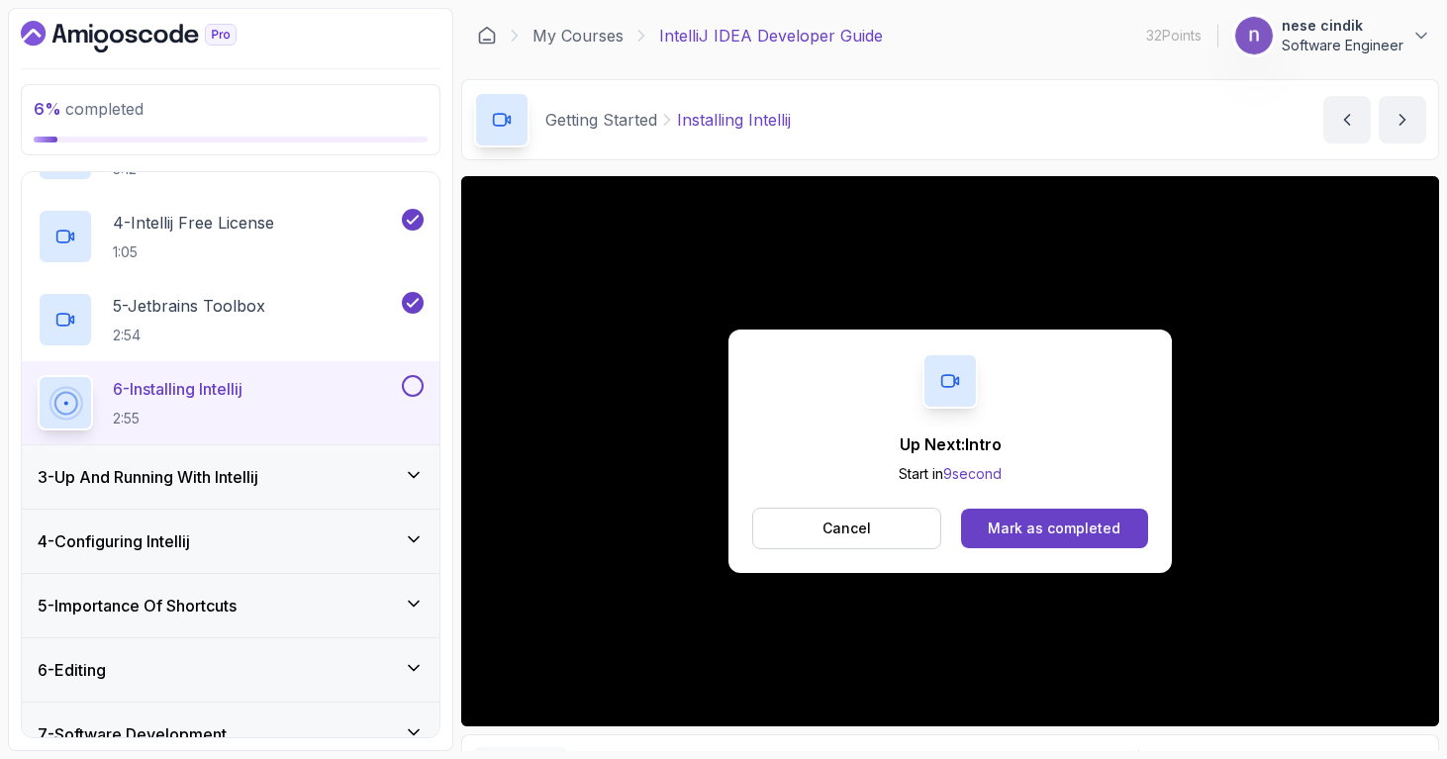
click at [1117, 543] on button "Mark as completed" at bounding box center [1054, 529] width 187 height 40
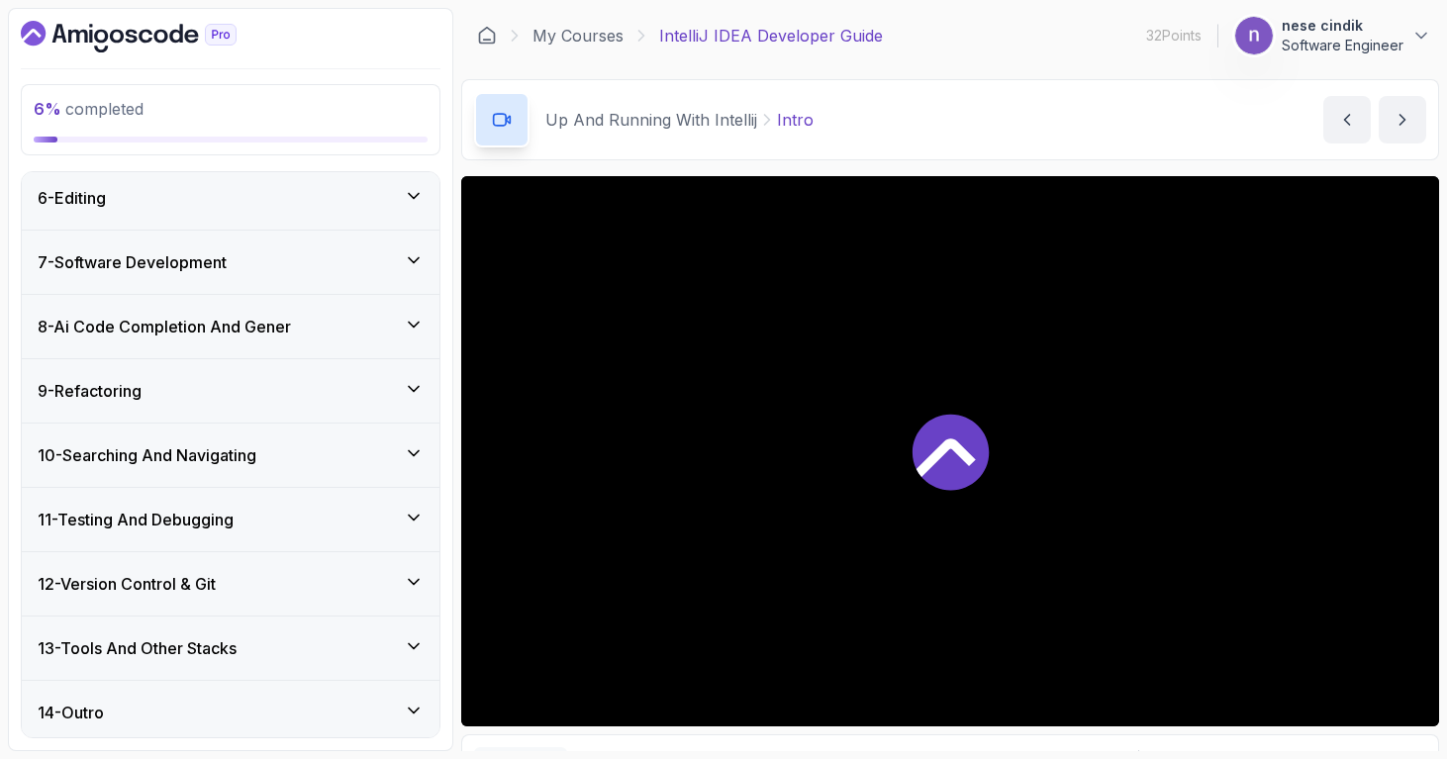
scroll to position [1083, 0]
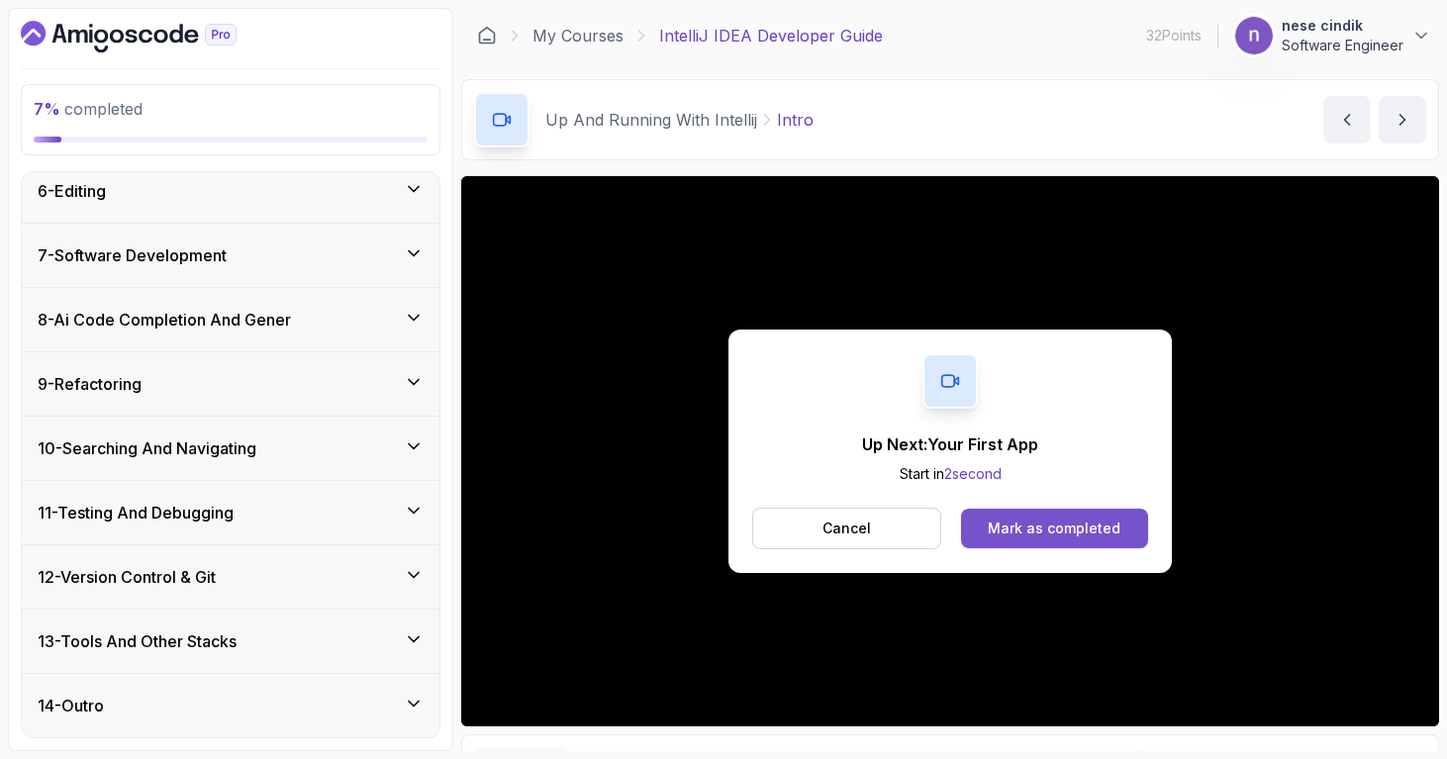
click at [1115, 529] on div "Mark as completed" at bounding box center [1054, 529] width 133 height 20
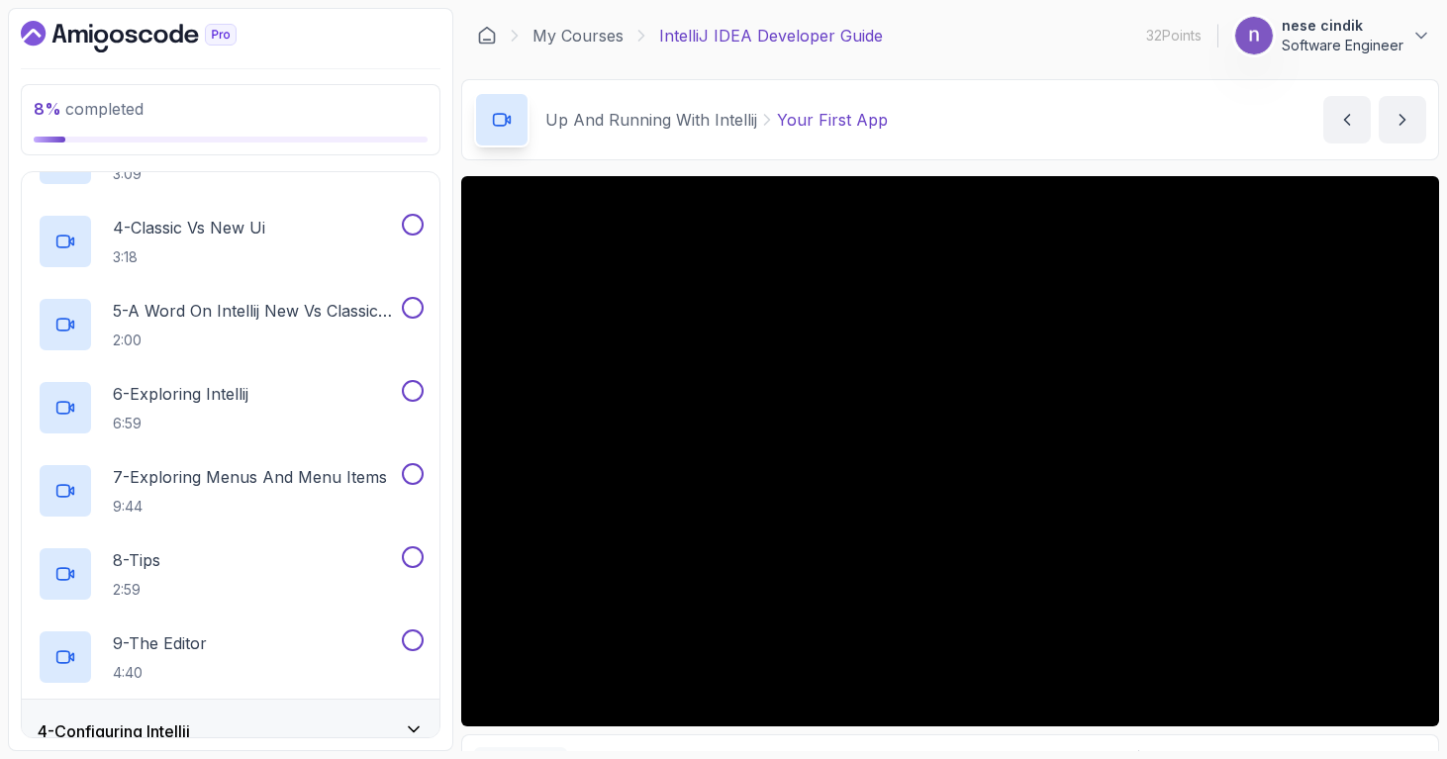
scroll to position [420, 0]
